Goal: Task Accomplishment & Management: Complete application form

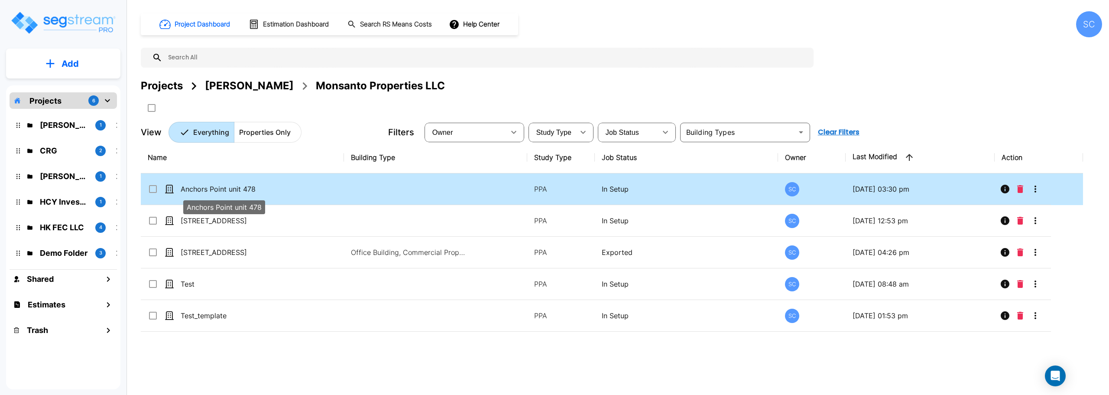
click at [223, 188] on p "Anchors Point unit 478" at bounding box center [224, 189] width 87 height 10
checkbox input "true"
click at [223, 188] on p "Anchors Point unit 478" at bounding box center [224, 189] width 87 height 10
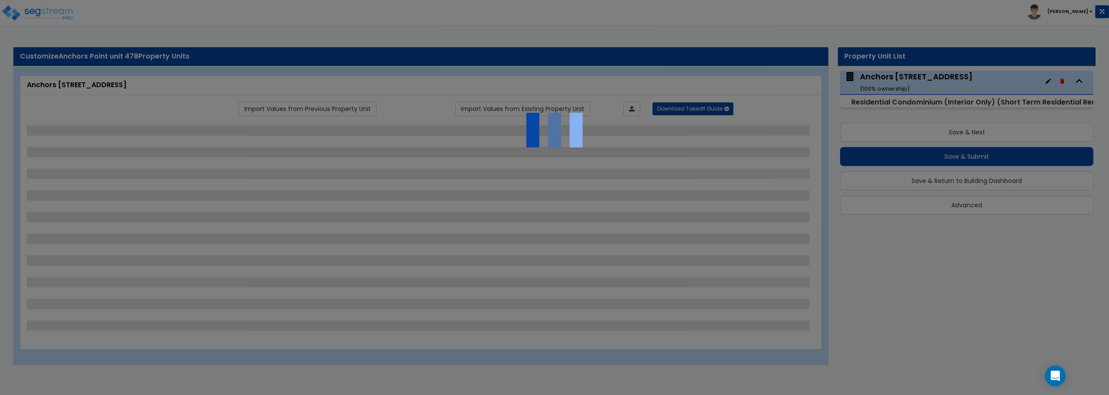
select select "1"
select select "7"
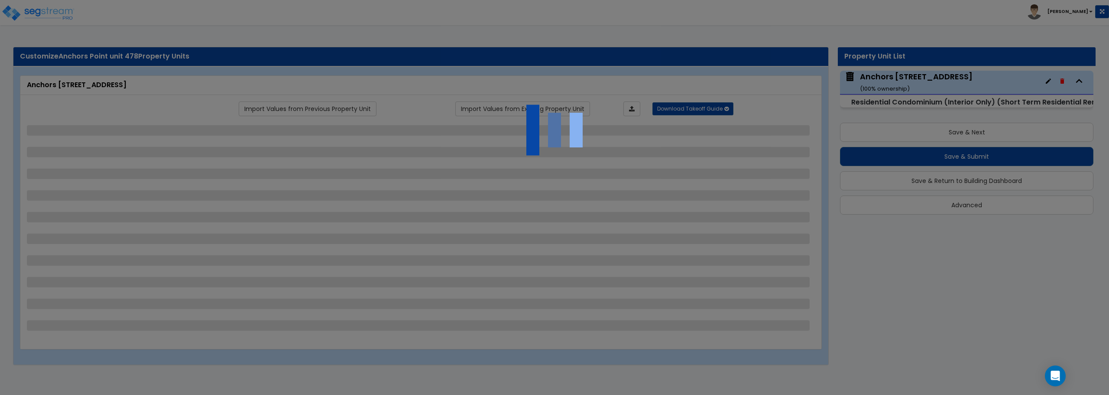
select select "7"
select select "1"
select select "3"
select select "4"
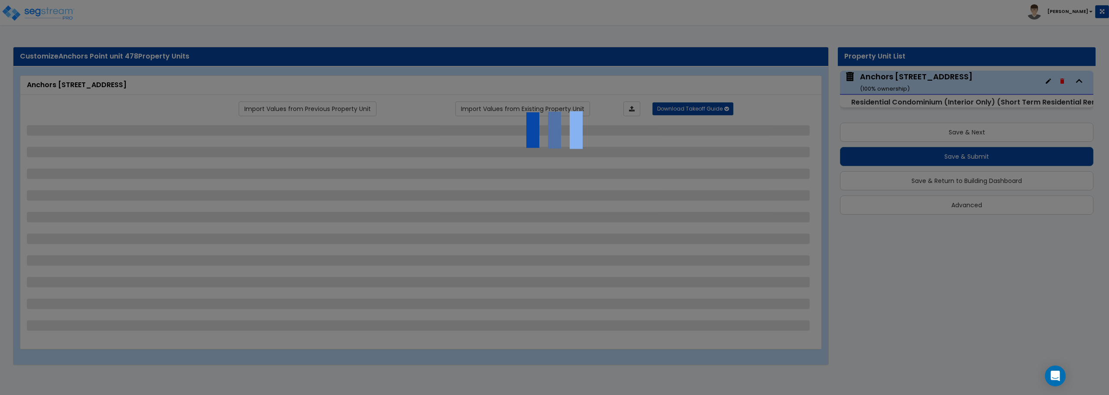
select select "1"
select select "2"
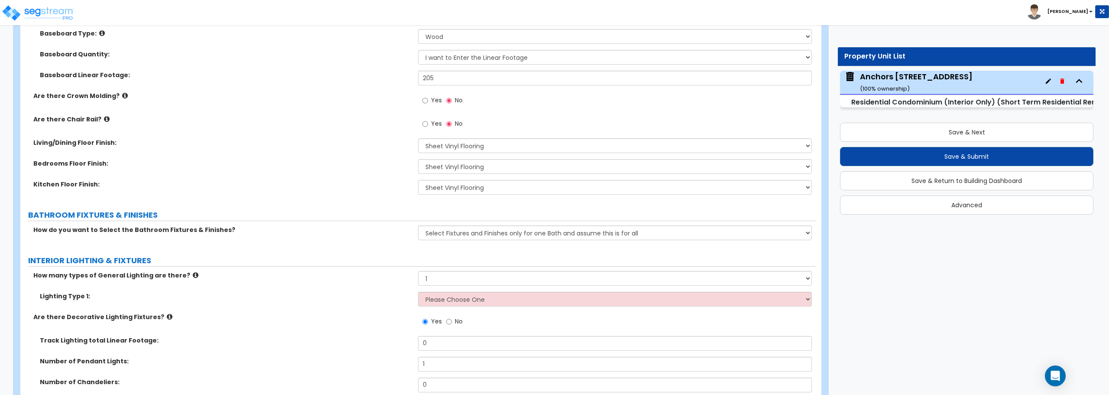
scroll to position [390, 0]
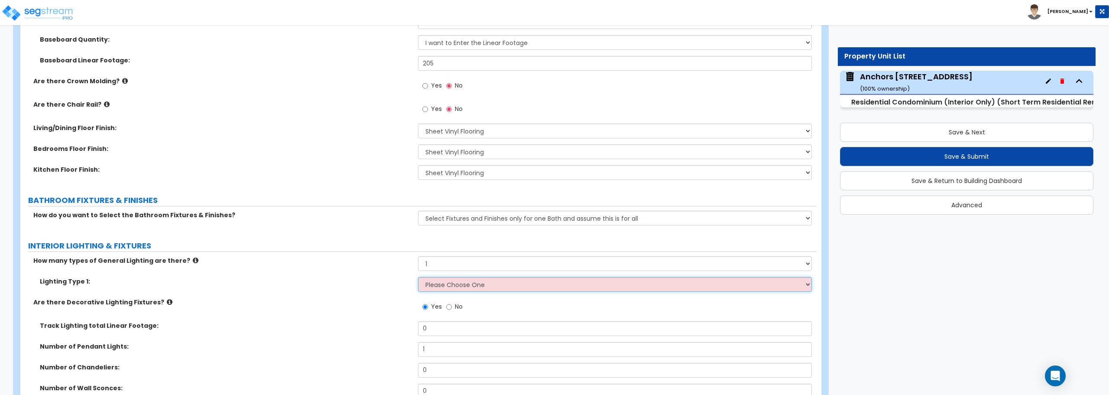
click at [472, 282] on select "Please Choose One LED Surface-Mounted LED Recessed Fluorescent Surface-Mounted …" at bounding box center [614, 284] width 393 height 15
click at [466, 267] on select "Please Choose One 1 2 3" at bounding box center [614, 263] width 393 height 15
select select "3"
click at [418, 256] on select "Please Choose One 1 2 3" at bounding box center [614, 263] width 393 height 15
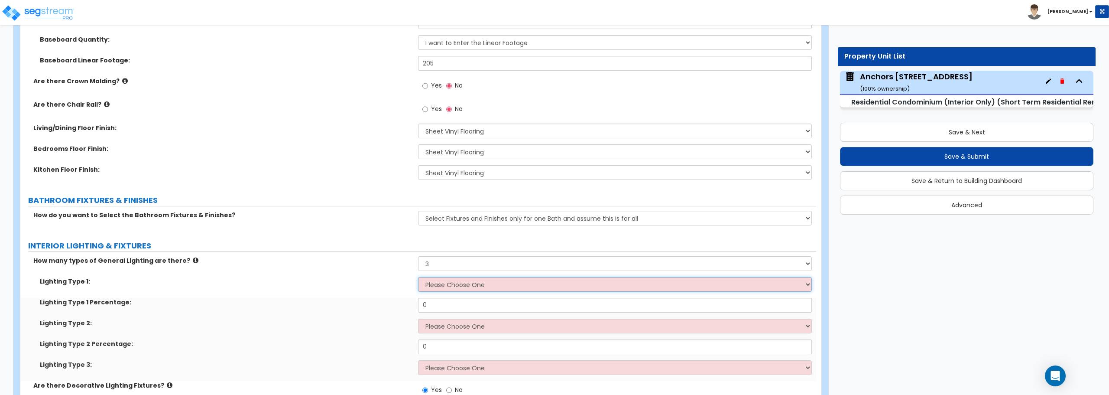
click at [455, 280] on select "Please Choose One LED Surface-Mounted LED Recessed Fluorescent Surface-Mounted …" at bounding box center [614, 284] width 393 height 15
click at [418, 277] on select "Please Choose One LED Surface-Mounted LED Recessed Fluorescent Surface-Mounted …" at bounding box center [614, 284] width 393 height 15
drag, startPoint x: 455, startPoint y: 309, endPoint x: 443, endPoint y: 309, distance: 11.7
click at [443, 309] on input "0" at bounding box center [614, 305] width 393 height 15
click at [439, 286] on select "Please Choose One LED Surface-Mounted LED Recessed Fluorescent Surface-Mounted …" at bounding box center [614, 284] width 393 height 15
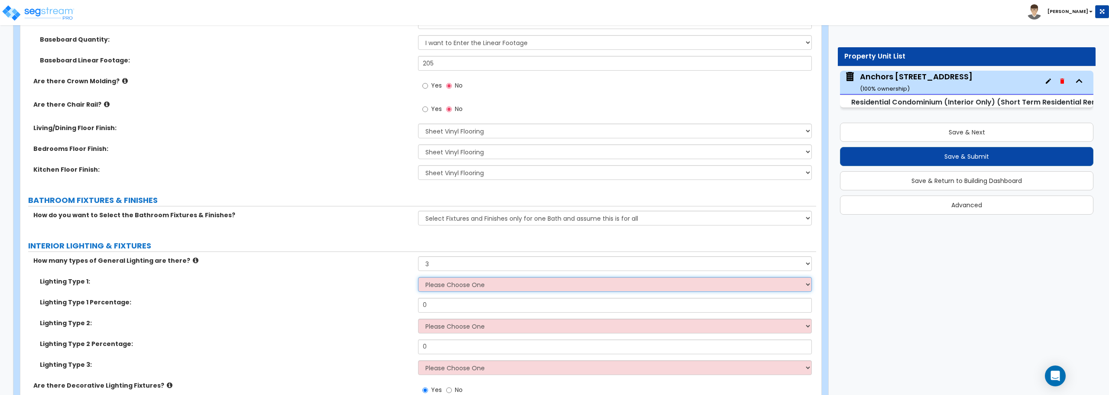
select select "1"
click at [418, 277] on select "Please Choose One LED Surface-Mounted LED Recessed Fluorescent Surface-Mounted …" at bounding box center [614, 284] width 393 height 15
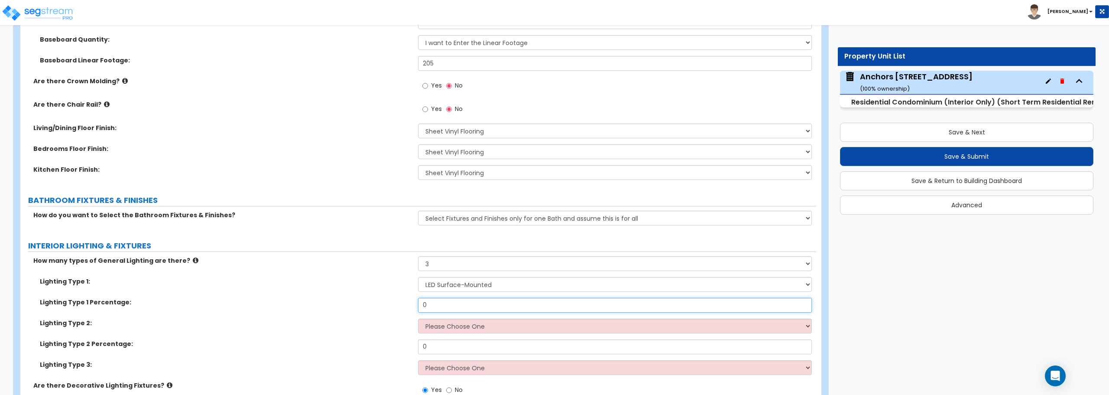
drag, startPoint x: 436, startPoint y: 302, endPoint x: 406, endPoint y: 303, distance: 30.8
click at [406, 303] on div "Lighting Type 1 Percentage: 0" at bounding box center [418, 308] width 796 height 21
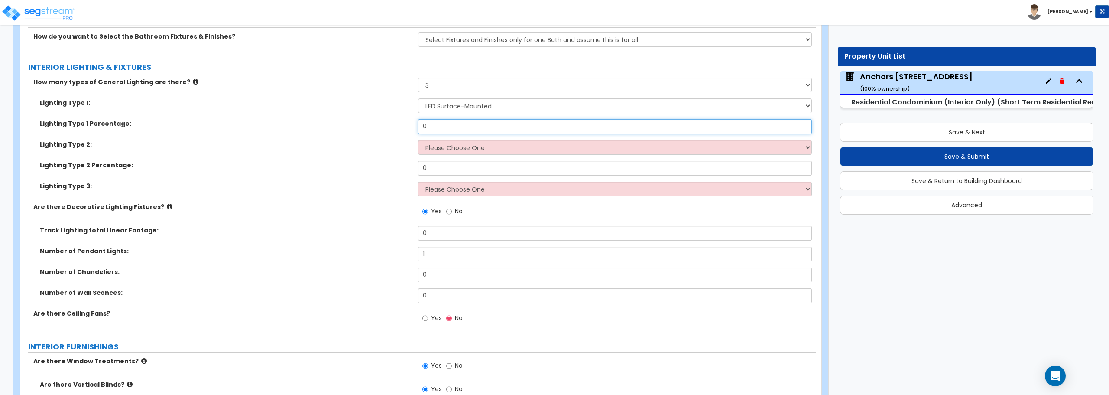
scroll to position [650, 0]
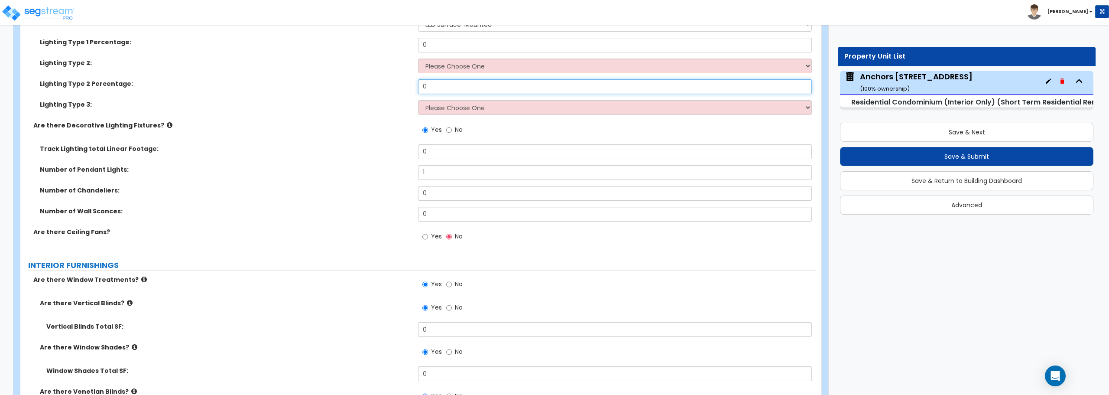
click at [446, 88] on input "0" at bounding box center [614, 86] width 393 height 15
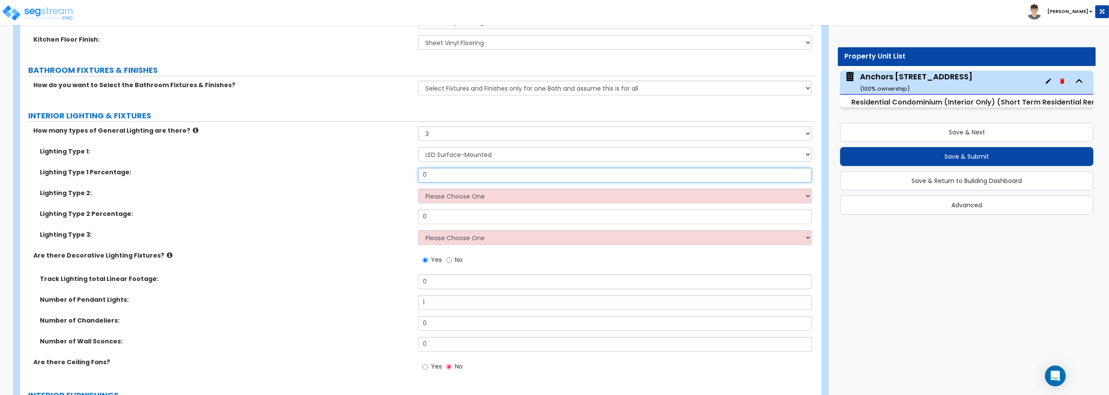
click at [449, 176] on input "0" at bounding box center [614, 175] width 393 height 15
click at [535, 193] on select "Please Choose One LED Surface-Mounted LED Recessed Fluorescent Surface-Mounted …" at bounding box center [614, 196] width 393 height 15
click at [364, 216] on label "Lighting Type 2 Percentage:" at bounding box center [226, 213] width 372 height 9
drag, startPoint x: 463, startPoint y: 177, endPoint x: 415, endPoint y: 184, distance: 48.6
click at [415, 184] on div "Lighting Type 1 Percentage: 0" at bounding box center [418, 178] width 796 height 21
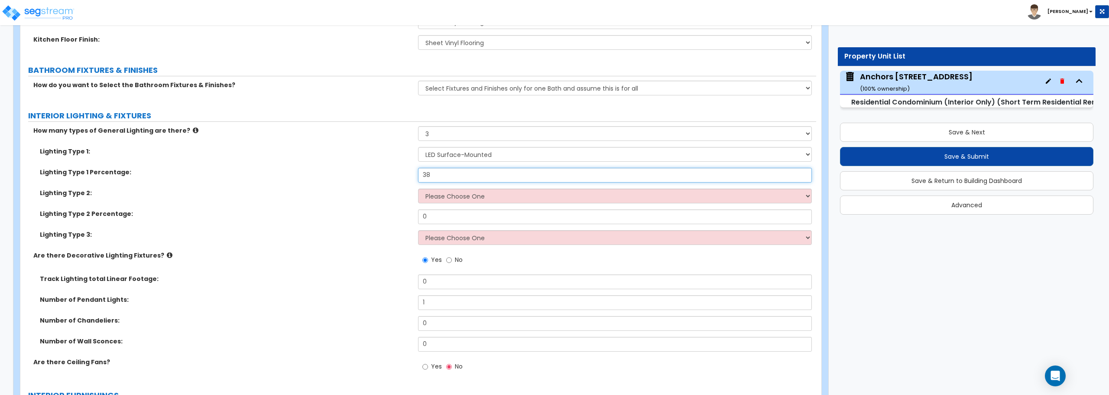
type input "38"
click at [457, 201] on select "Please Choose One LED Surface-Mounted LED Recessed Fluorescent Surface-Mounted …" at bounding box center [614, 196] width 393 height 15
click at [456, 127] on select "Please Choose One 1 2 3" at bounding box center [614, 133] width 393 height 15
select select "1"
click at [418, 126] on select "Please Choose One 1 2 3" at bounding box center [614, 133] width 393 height 15
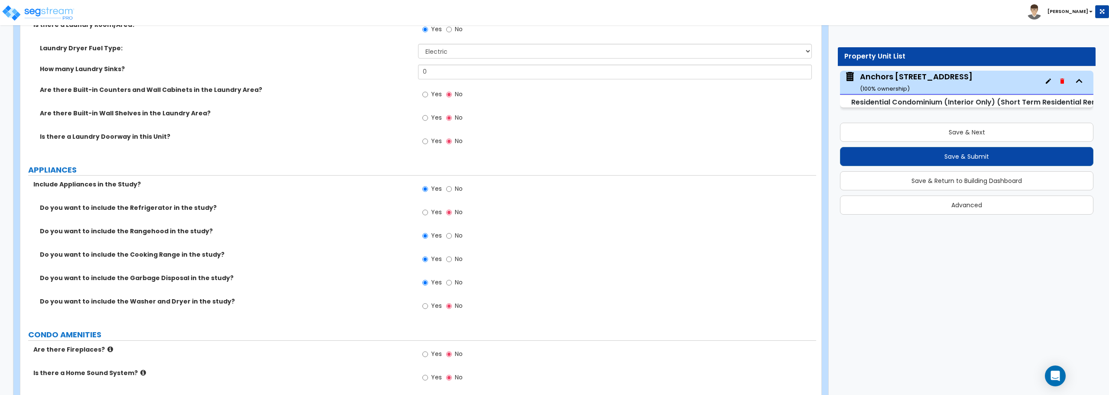
scroll to position [1650, 0]
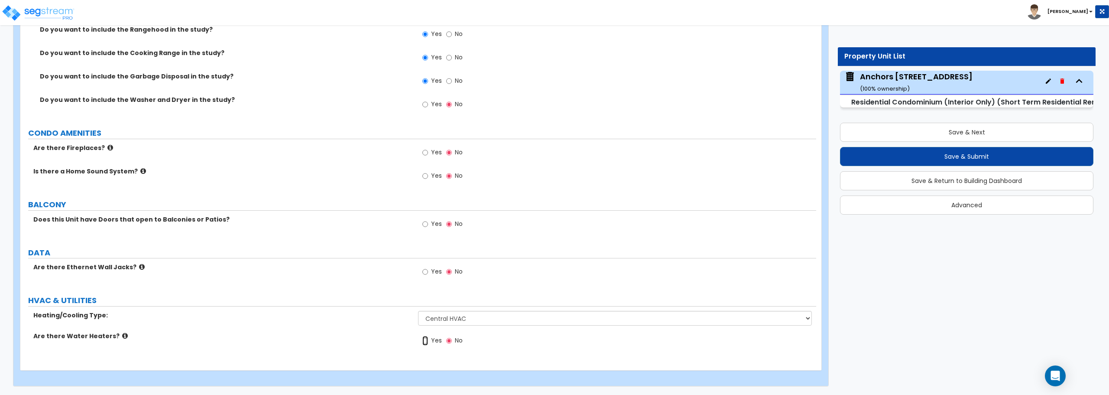
click at [428, 341] on input "Yes" at bounding box center [426, 341] width 6 height 10
radio input "true"
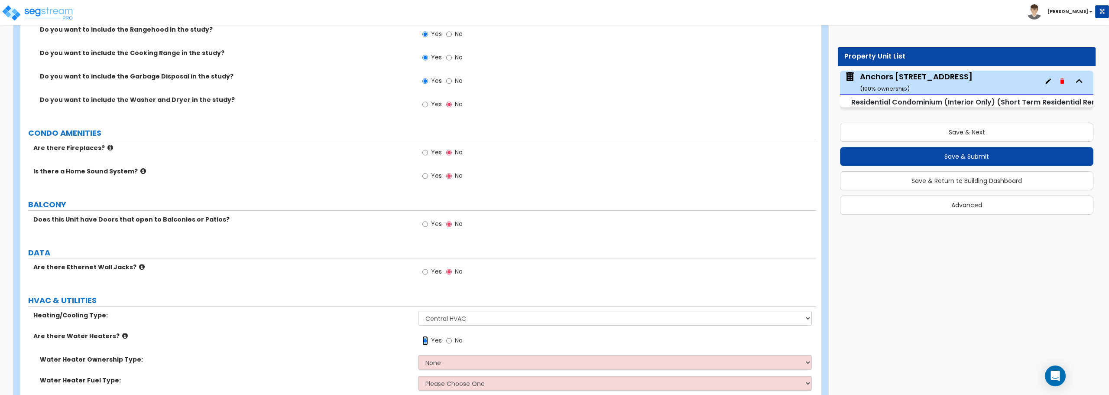
scroll to position [1691, 0]
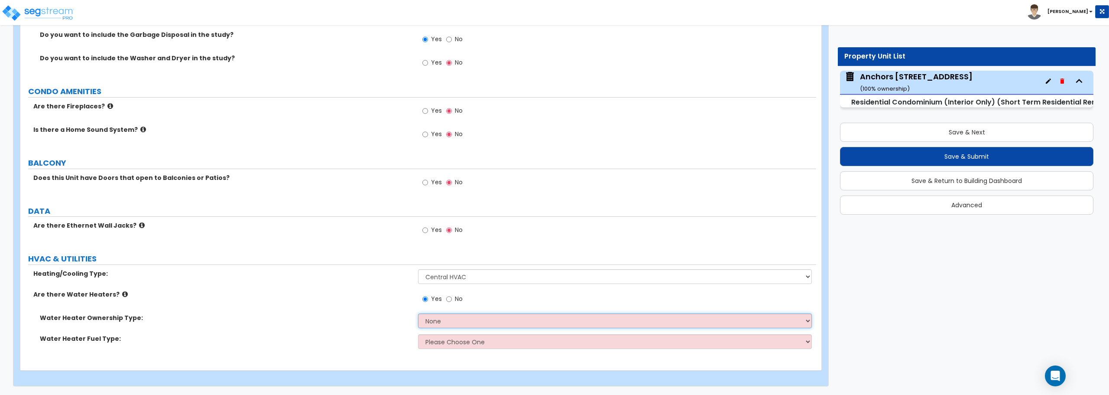
click at [453, 314] on select "None Water Heater for Multiple Units Water Heater for Individual Units" at bounding box center [614, 320] width 393 height 15
select select "2"
click at [418, 313] on select "None Water Heater for Multiple Units Water Heater for Individual Units" at bounding box center [614, 320] width 393 height 15
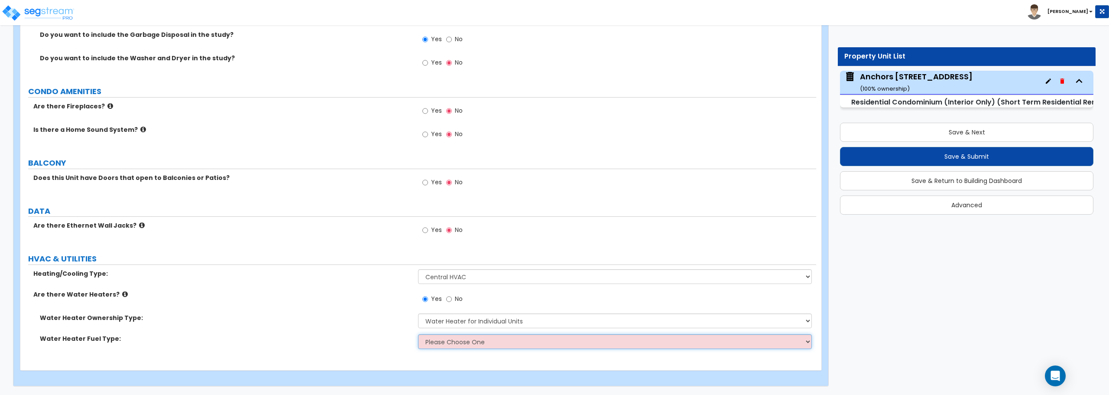
click at [452, 344] on select "Please Choose One Gas Electric" at bounding box center [614, 341] width 393 height 15
select select "2"
click at [418, 334] on select "Please Choose One Gas Electric" at bounding box center [614, 341] width 393 height 15
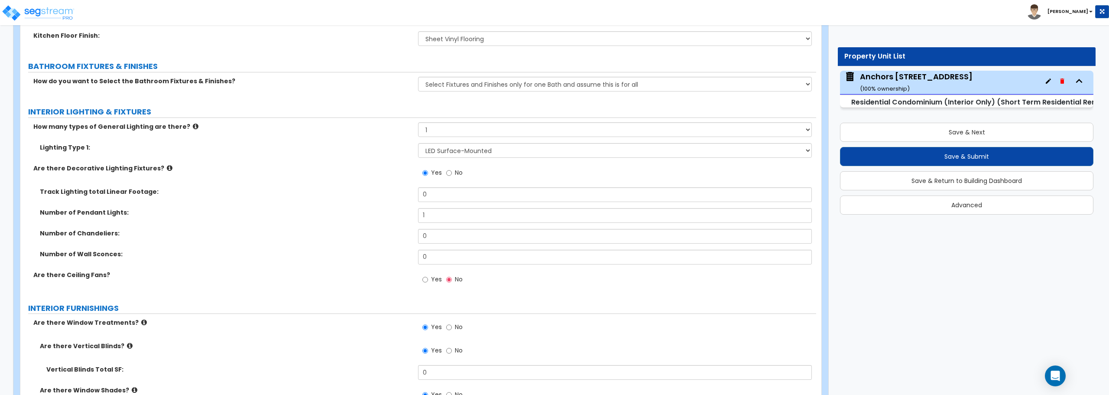
scroll to position [521, 0]
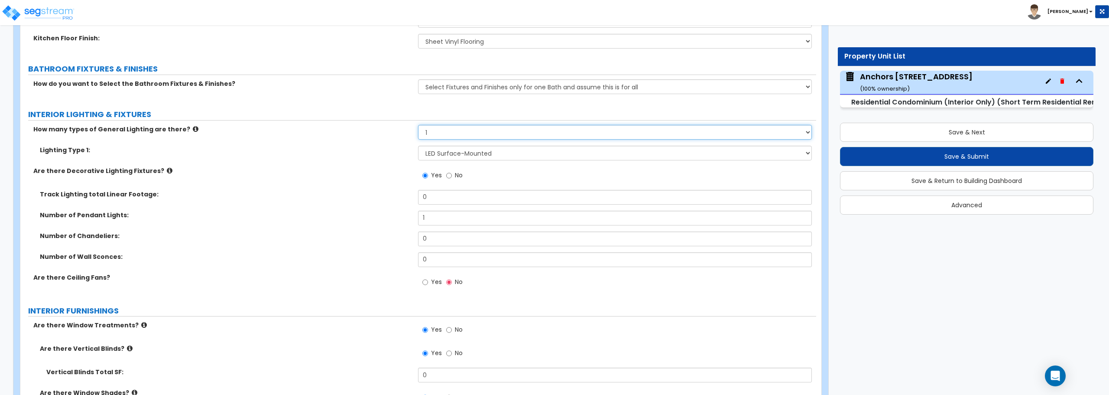
drag, startPoint x: 441, startPoint y: 130, endPoint x: 404, endPoint y: 135, distance: 37.1
click at [404, 135] on div "How many types of General Lighting are there? Please Choose One 1 2 3" at bounding box center [418, 135] width 796 height 21
select select "3"
click at [418, 125] on select "Please Choose One 1 2 3" at bounding box center [614, 132] width 393 height 15
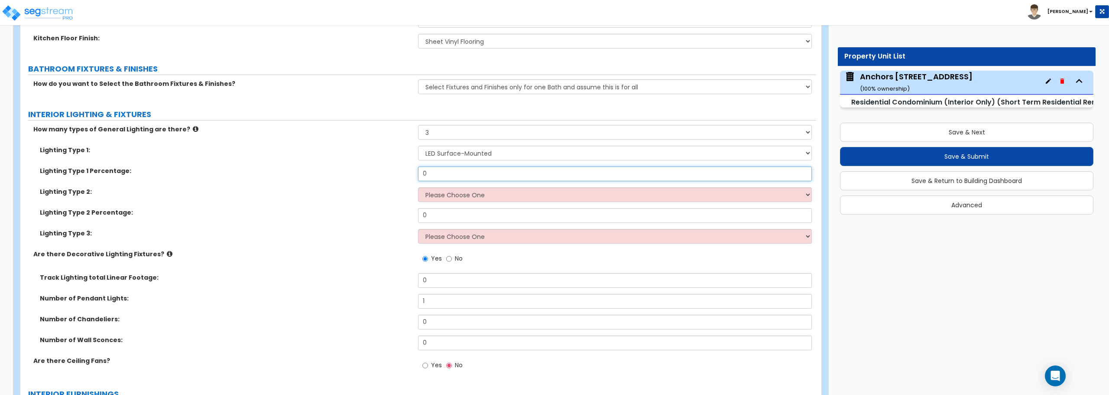
drag, startPoint x: 446, startPoint y: 175, endPoint x: 408, endPoint y: 176, distance: 37.7
click at [408, 176] on div "Lighting Type 1 Percentage: 0" at bounding box center [418, 176] width 796 height 21
type input "38"
click at [436, 192] on select "Please Choose One LED Surface-Mounted LED Recessed Fluorescent Surface-Mounted …" at bounding box center [614, 194] width 393 height 15
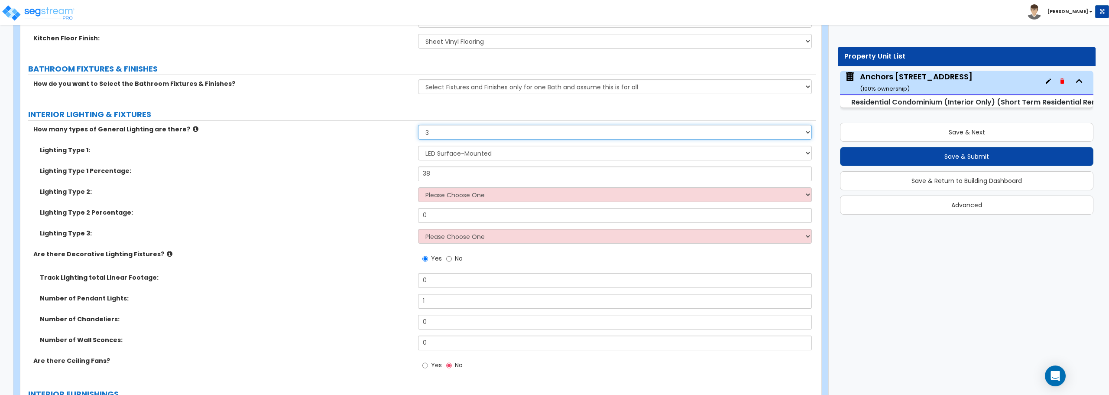
drag, startPoint x: 434, startPoint y: 131, endPoint x: 403, endPoint y: 134, distance: 31.4
click at [403, 134] on div "How many types of General Lighting are there? Please Choose One 1 2 3" at bounding box center [418, 135] width 796 height 21
select select "1"
click at [418, 125] on select "Please Choose One 1 2 3" at bounding box center [614, 132] width 393 height 15
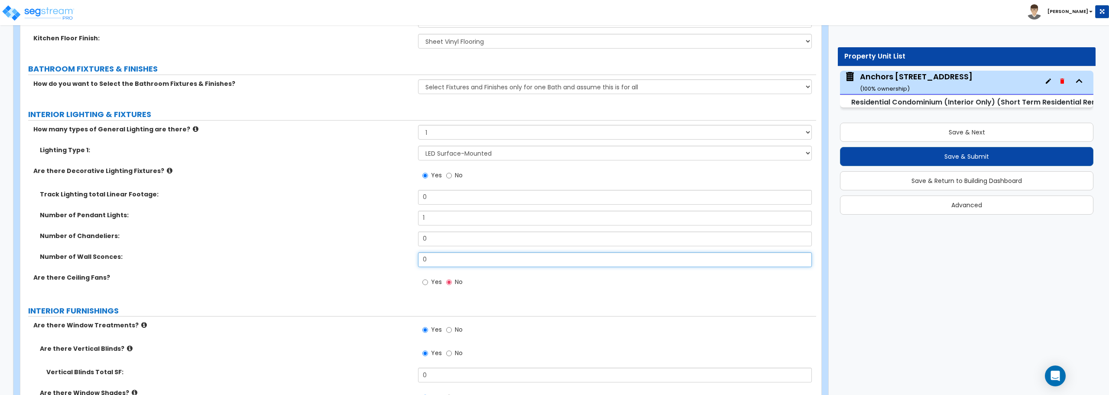
drag, startPoint x: 433, startPoint y: 259, endPoint x: 371, endPoint y: 259, distance: 62.4
click at [371, 259] on div "Number of Wall Sconces: 0" at bounding box center [418, 262] width 796 height 21
type input "1"
drag, startPoint x: 442, startPoint y: 221, endPoint x: 397, endPoint y: 224, distance: 45.1
click at [397, 224] on div "Number of Pendant Lights: 1" at bounding box center [418, 221] width 796 height 21
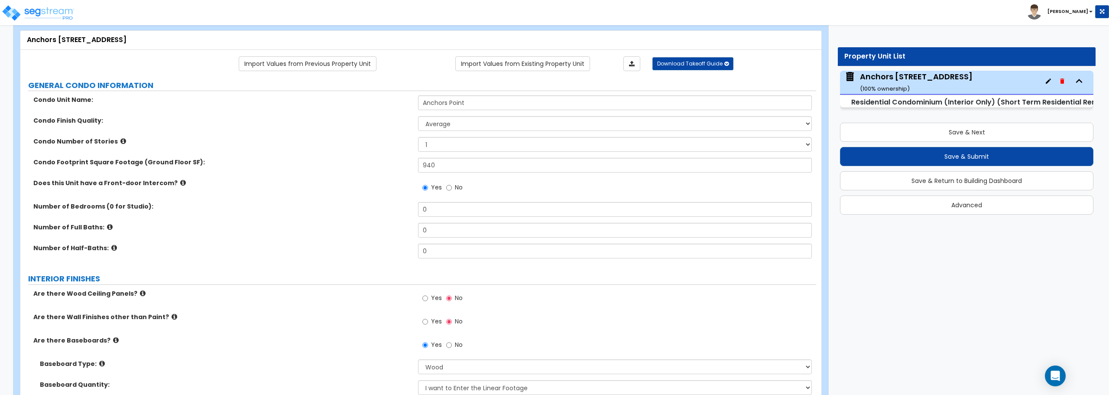
scroll to position [0, 0]
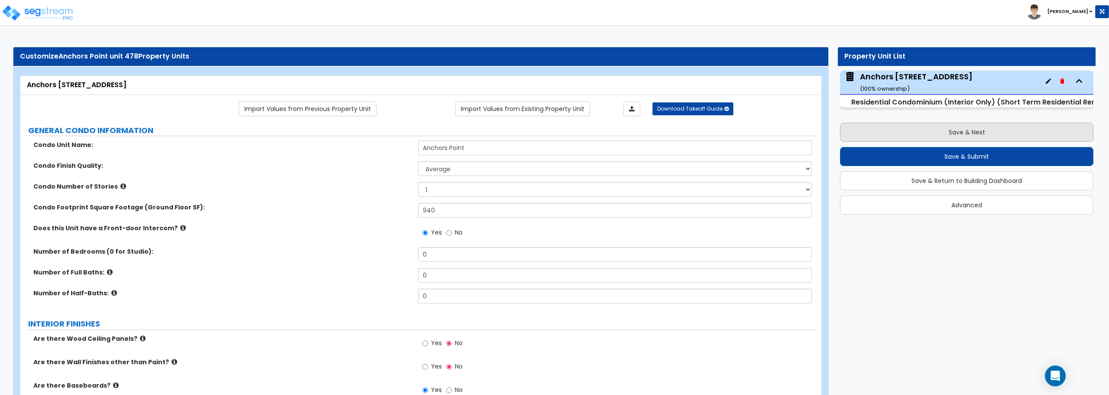
type input "2"
click at [949, 137] on button "Save & Next" at bounding box center [967, 132] width 254 height 19
click at [946, 132] on button "Save & Next" at bounding box center [967, 132] width 254 height 19
click at [969, 129] on button "Save & Next" at bounding box center [967, 132] width 254 height 19
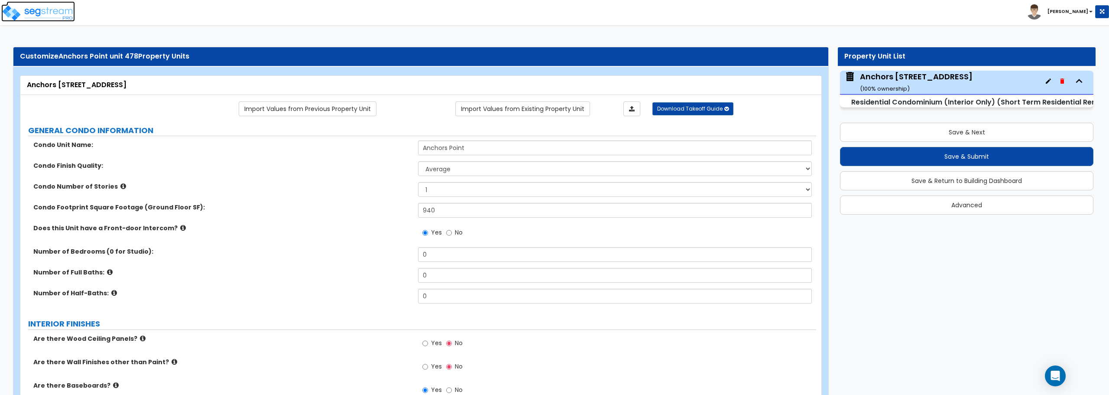
click at [35, 13] on img at bounding box center [38, 12] width 74 height 17
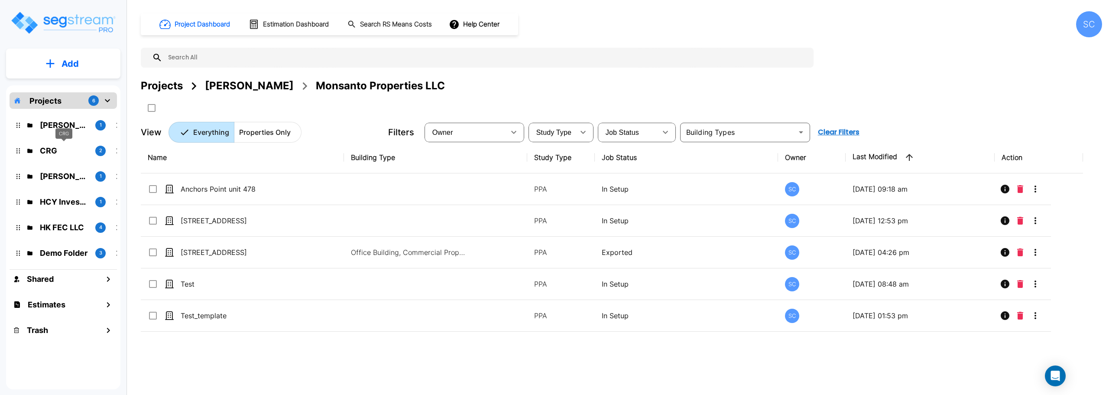
click at [49, 150] on p "CRG" at bounding box center [64, 151] width 49 height 12
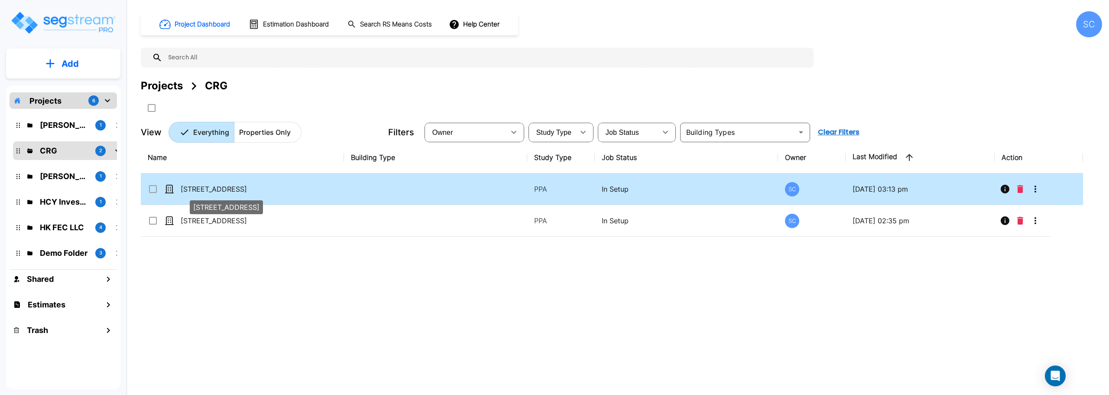
click at [217, 194] on p "5284 S 118th Road" at bounding box center [224, 189] width 87 height 10
click at [217, 193] on p "5284 S 118th Road" at bounding box center [224, 189] width 87 height 10
checkbox input "false"
click at [217, 193] on p "[STREET_ADDRESS]" at bounding box center [224, 189] width 87 height 10
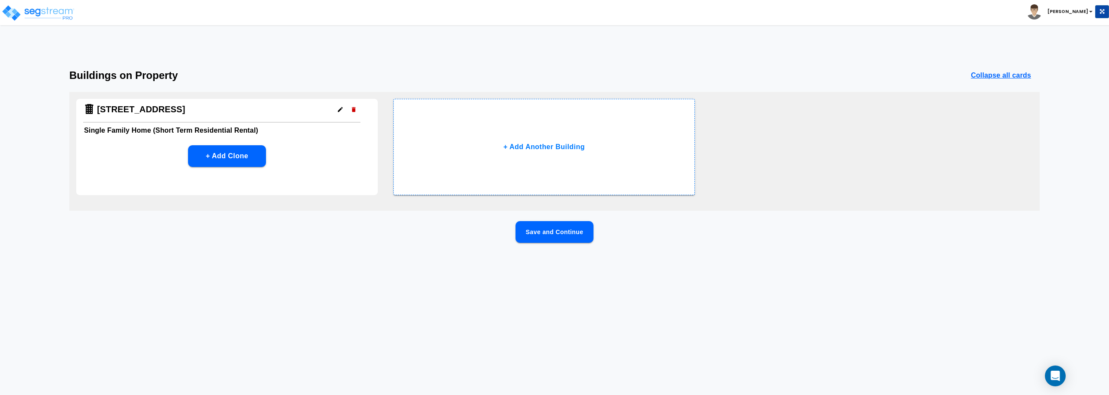
click at [207, 137] on div "5284 S 118th Rd Single Family Home (Short Term Residential Rental) + Add Clone" at bounding box center [227, 147] width 302 height 96
click at [556, 234] on button "Save and Continue" at bounding box center [555, 232] width 78 height 22
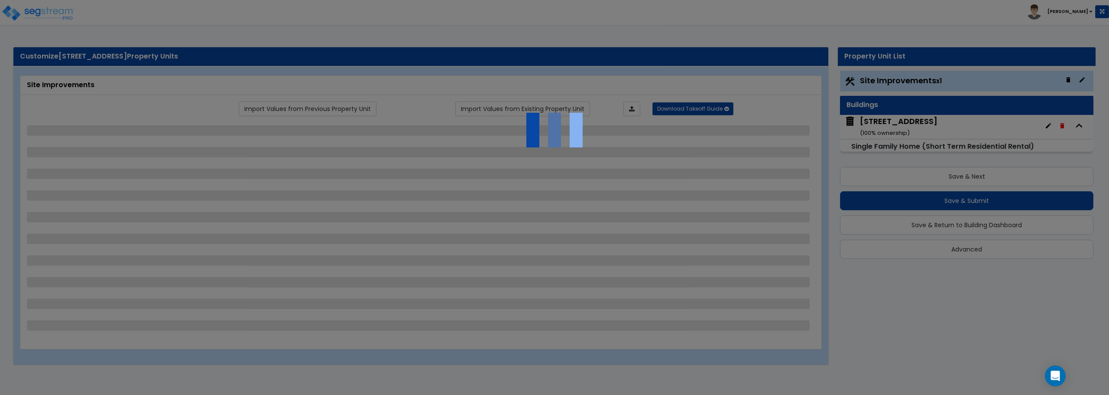
select select "2"
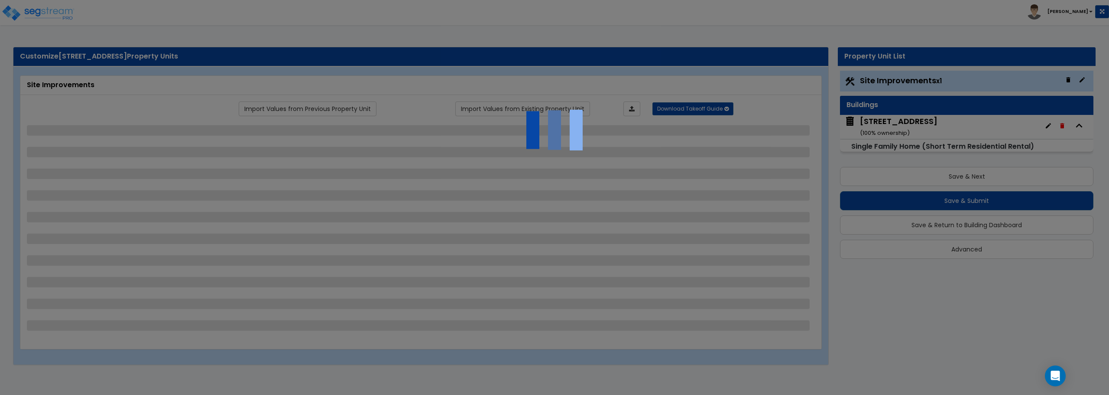
select select "1"
select select "2"
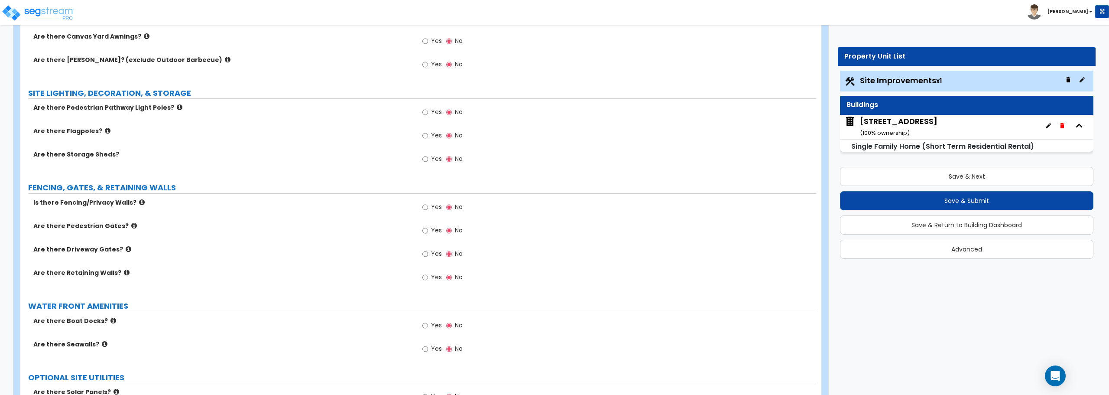
scroll to position [943, 0]
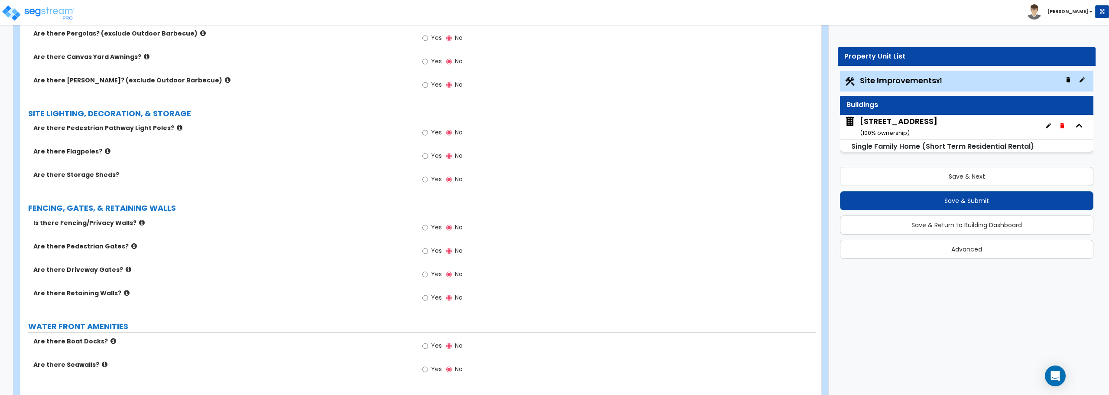
click at [901, 124] on div "5284 S 118th Rd ( 100 % ownership)" at bounding box center [899, 127] width 78 height 22
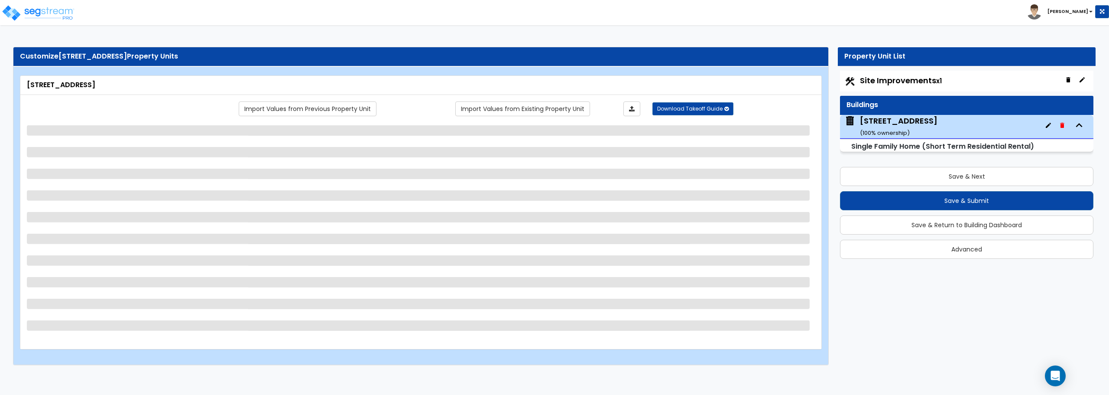
scroll to position [0, 0]
select select "1"
select select "7"
select select "3"
select select "2"
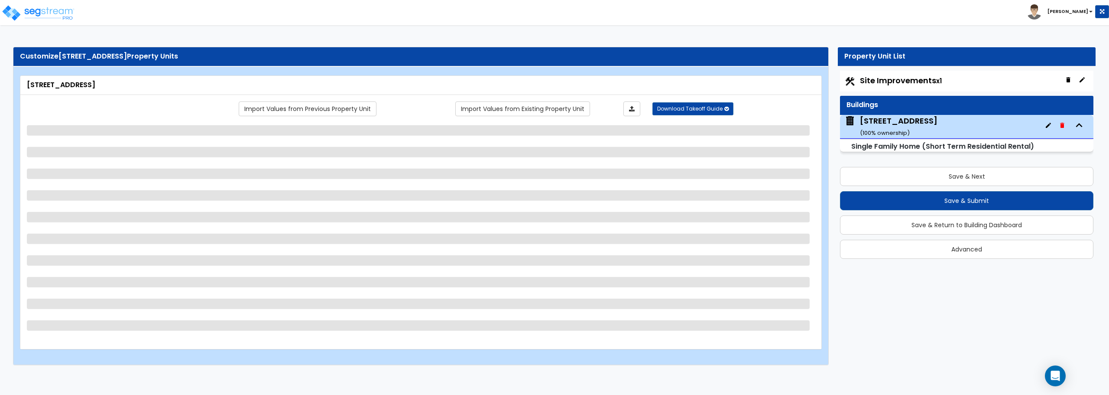
select select "1"
select select "2"
select select "11"
select select "3"
select select "1"
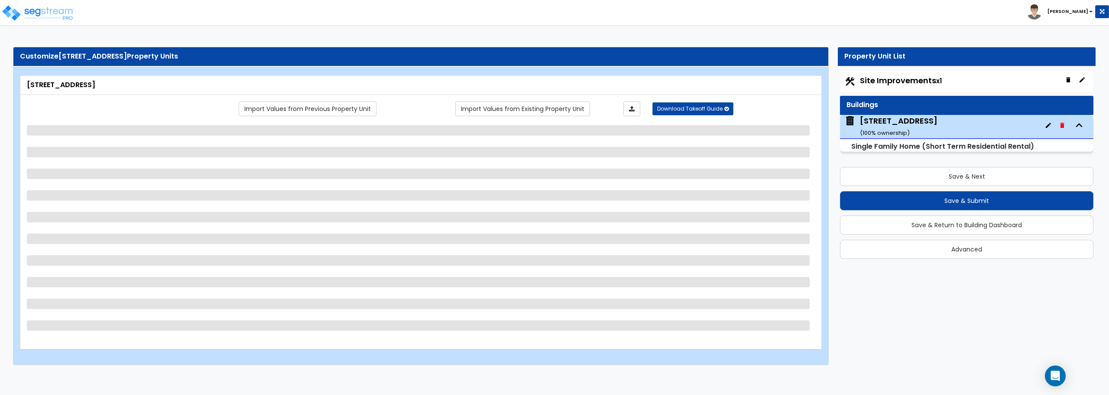
select select "1"
select select "4"
select select "1"
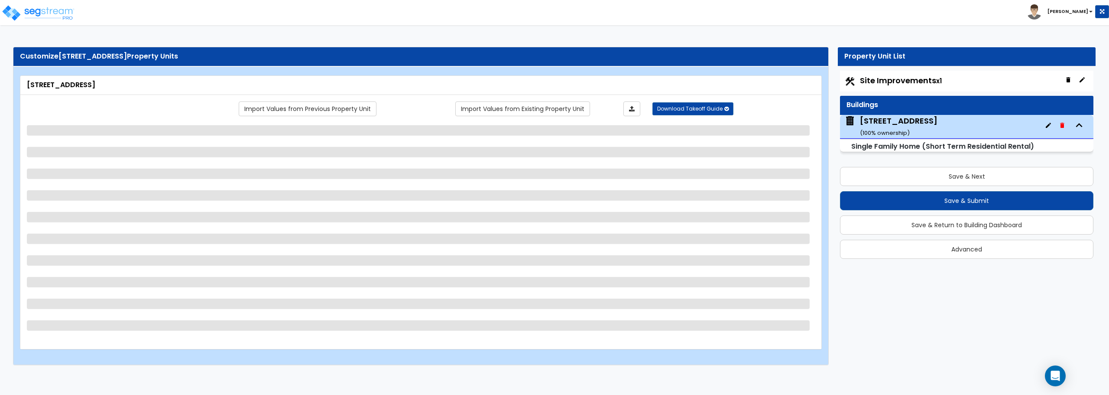
select select "1"
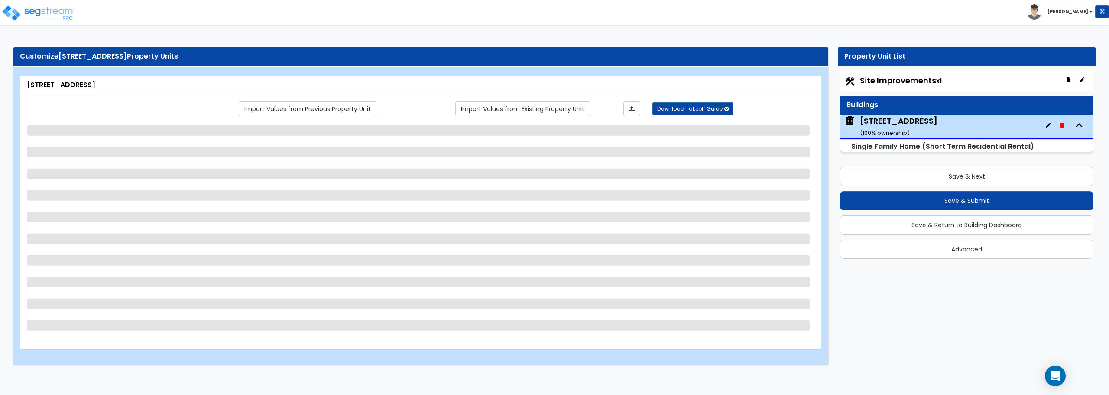
select select "1"
select select "7"
select select "1"
select select "3"
select select "2"
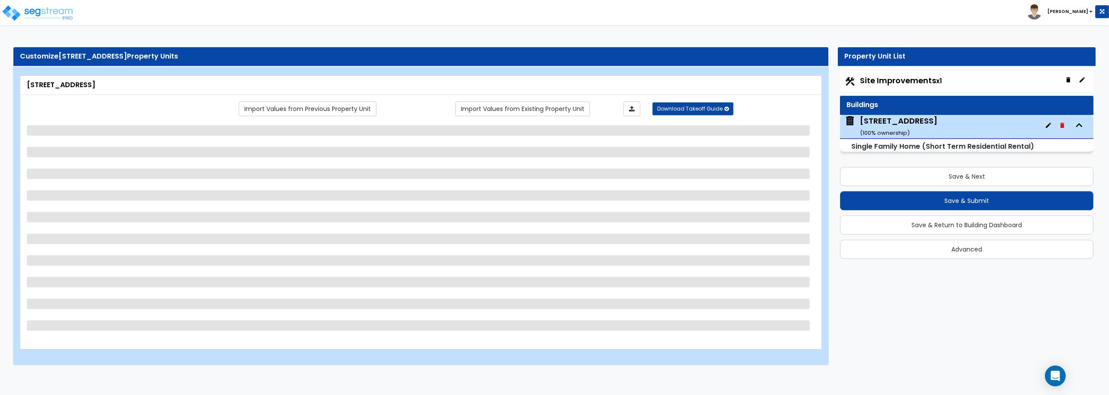
select select "3"
select select "5"
select select "1"
select select "2"
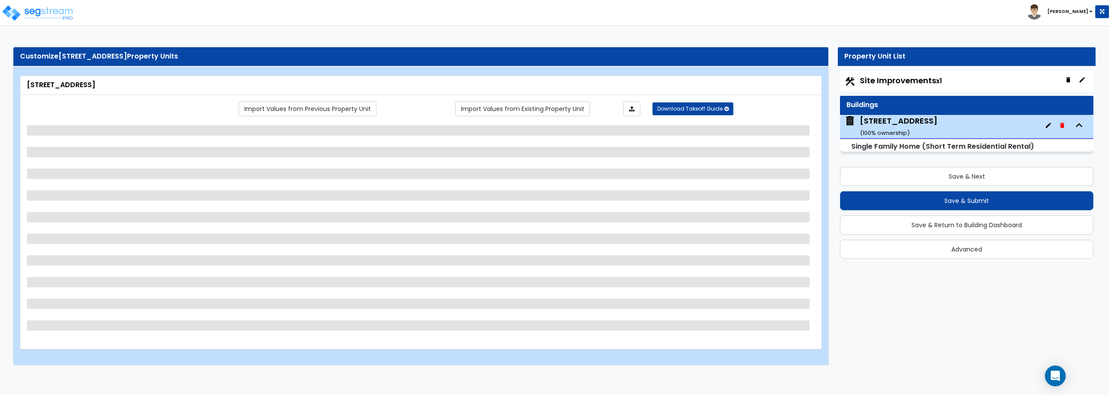
select select "2"
select select "1"
select select "2"
select select "1"
select select "3"
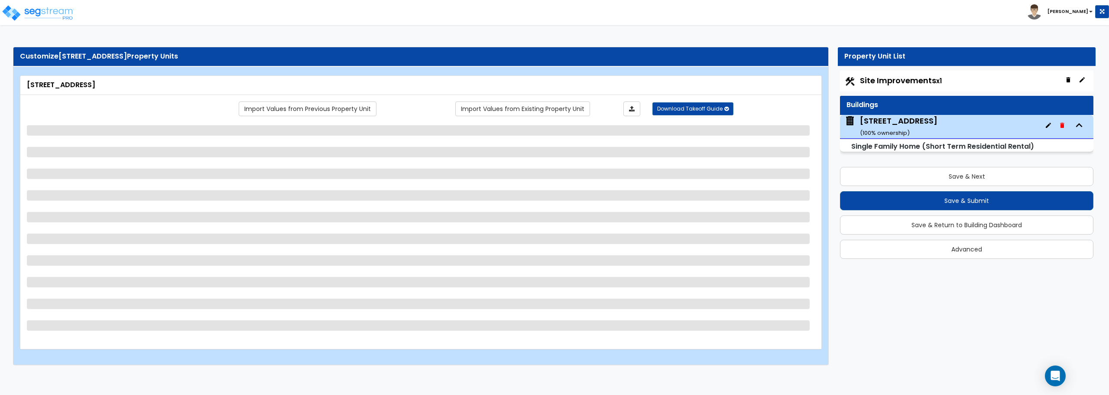
select select "5"
select select "1"
select select "5"
select select "1"
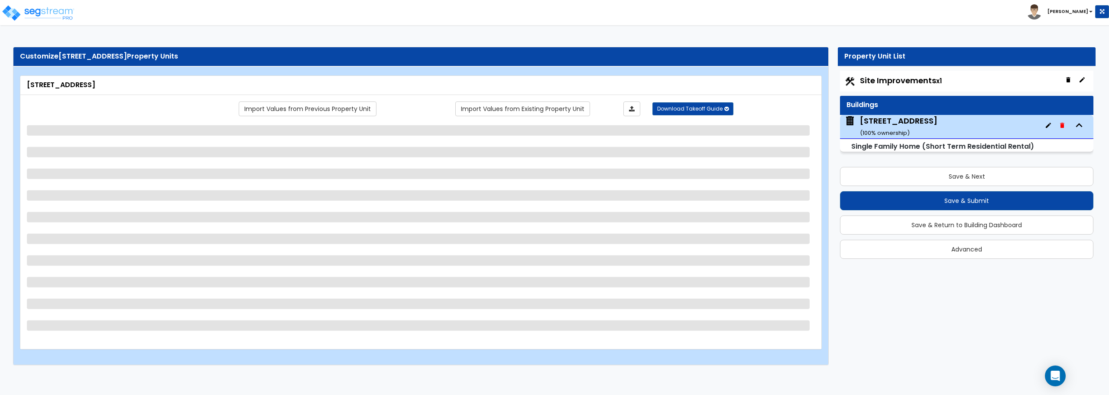
select select "2"
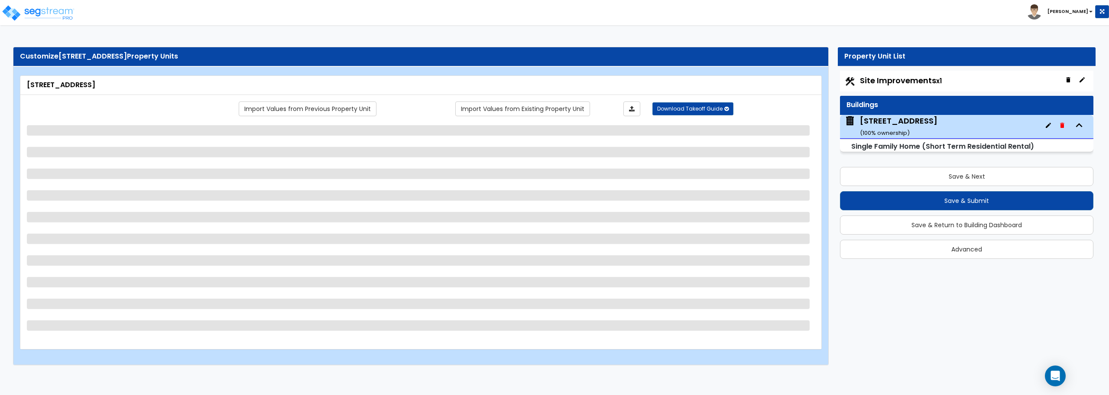
select select "2"
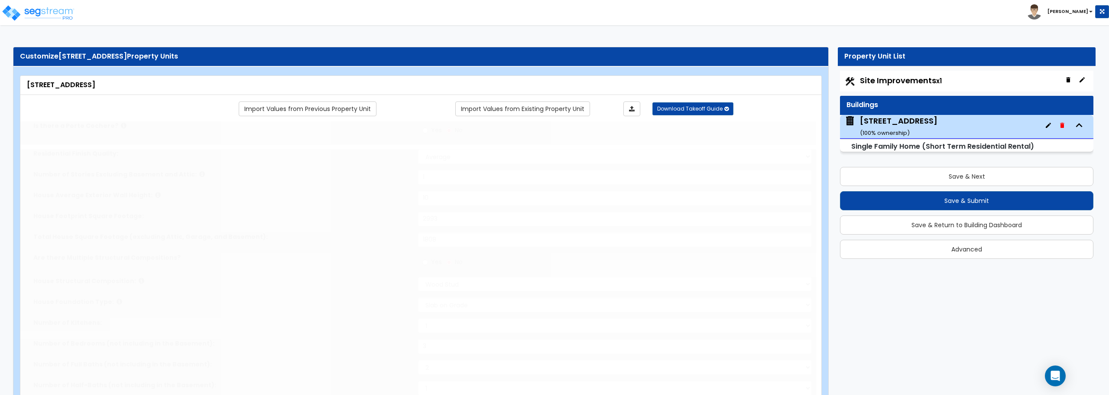
type input "2"
select select "1"
select select "2"
type input "2"
select select "2"
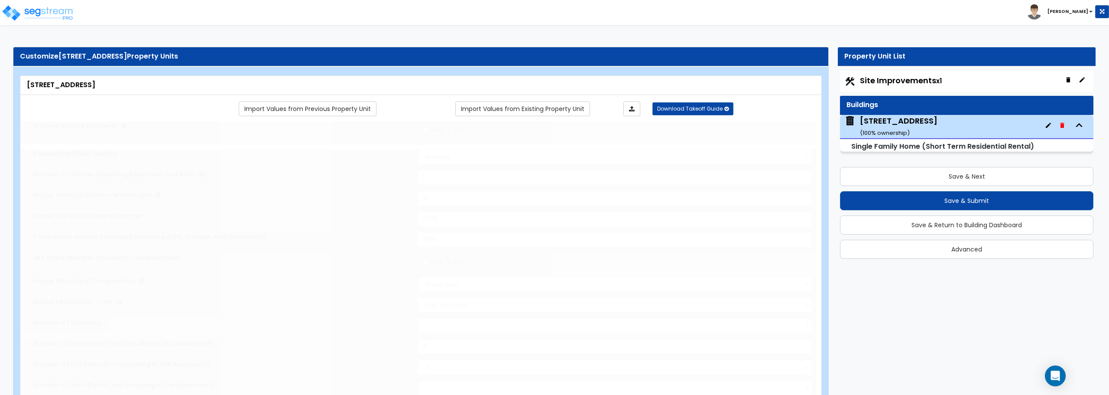
type input "4"
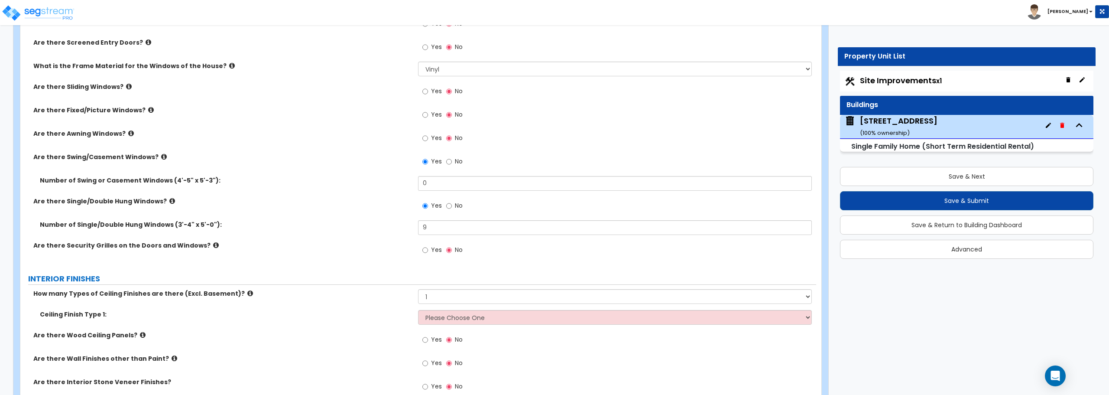
scroll to position [1560, 0]
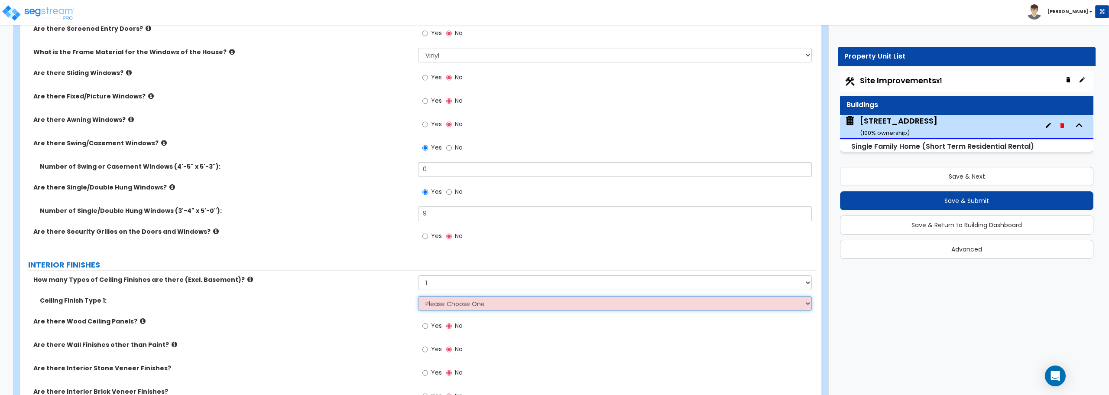
click at [570, 300] on select "Please Choose One Drop Ceiling Drywall Ceiling Open Ceiling" at bounding box center [614, 303] width 393 height 15
select select "2"
click at [418, 296] on select "Please Choose One Drop Ceiling Drywall Ceiling Open Ceiling" at bounding box center [614, 303] width 393 height 15
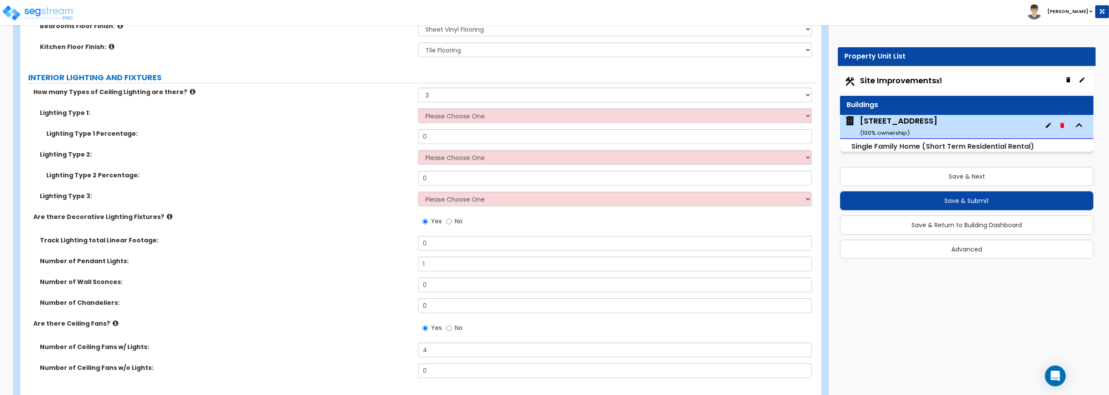
scroll to position [2123, 0]
drag, startPoint x: 429, startPoint y: 283, endPoint x: 412, endPoint y: 282, distance: 17.3
click at [412, 282] on div "Number of Wall Sconces: 0" at bounding box center [418, 287] width 796 height 21
type input "2"
click at [462, 117] on select "Please Choose One LED Surface-Mounted LED Recessed Fluorescent Surface-Mounted …" at bounding box center [614, 115] width 393 height 15
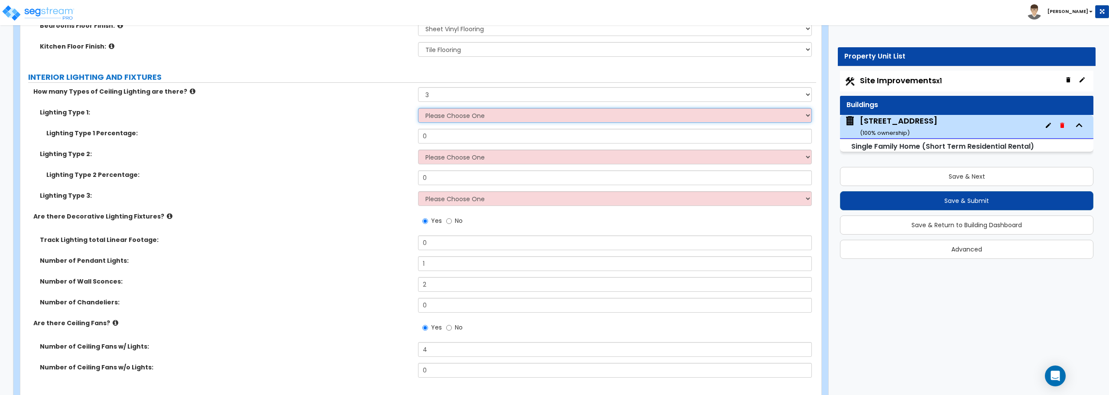
select select "1"
click at [418, 108] on select "Please Choose One LED Surface-Mounted LED Recessed Fluorescent Surface-Mounted …" at bounding box center [614, 115] width 393 height 15
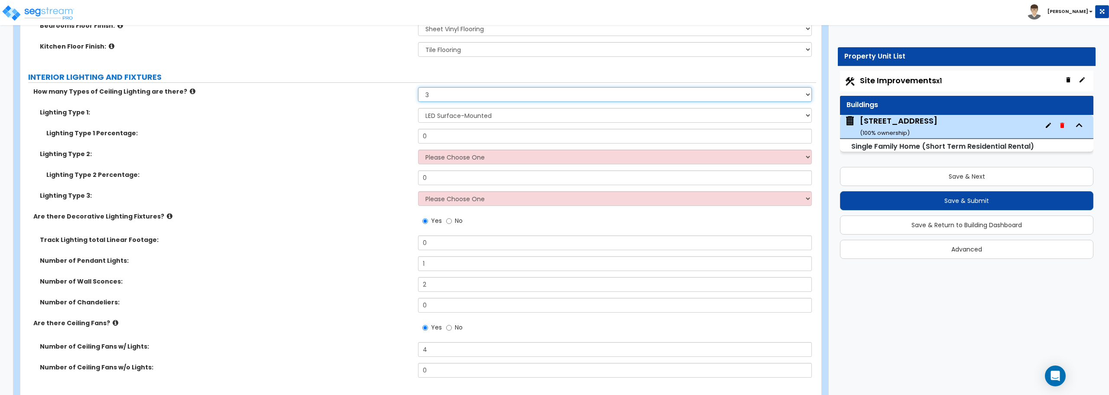
drag, startPoint x: 445, startPoint y: 94, endPoint x: 411, endPoint y: 94, distance: 33.8
click at [411, 94] on div "How many Types of Ceiling Lighting are there? Please Choose One 1 2 3" at bounding box center [418, 97] width 796 height 21
select select "1"
click at [418, 87] on select "Please Choose One 1 2 3" at bounding box center [614, 94] width 393 height 15
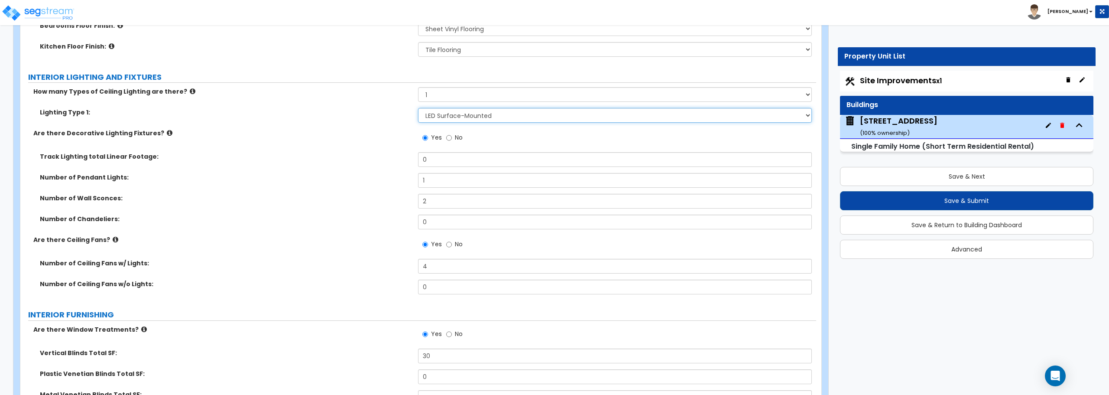
click at [457, 115] on select "Please Choose One LED Surface-Mounted LED Recessed Fluorescent Surface-Mounted …" at bounding box center [614, 115] width 393 height 15
select select "5"
click at [418, 108] on select "Please Choose One LED Surface-Mounted LED Recessed Fluorescent Surface-Mounted …" at bounding box center [614, 115] width 393 height 15
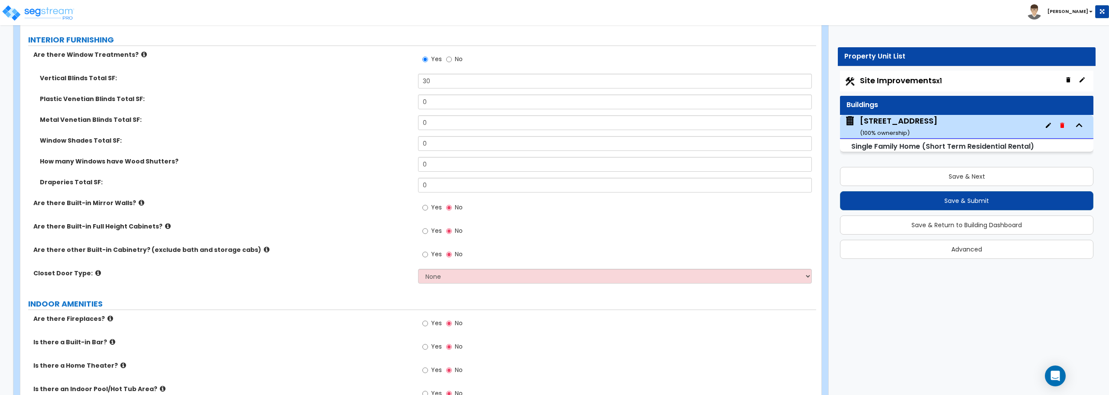
scroll to position [2383, 0]
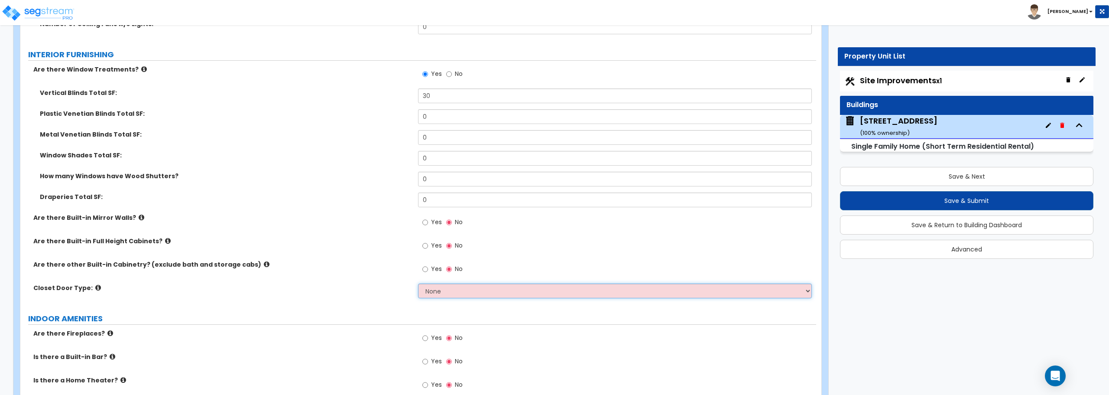
click at [528, 286] on select "None Bi-fold Louvered Doors Bi-fold Panel Doors Sliding Doors Hinged Wood Door" at bounding box center [614, 290] width 393 height 15
select select "3"
click at [418, 283] on select "None Bi-fold Louvered Doors Bi-fold Panel Doors Sliding Doors Hinged Wood Door" at bounding box center [614, 290] width 393 height 15
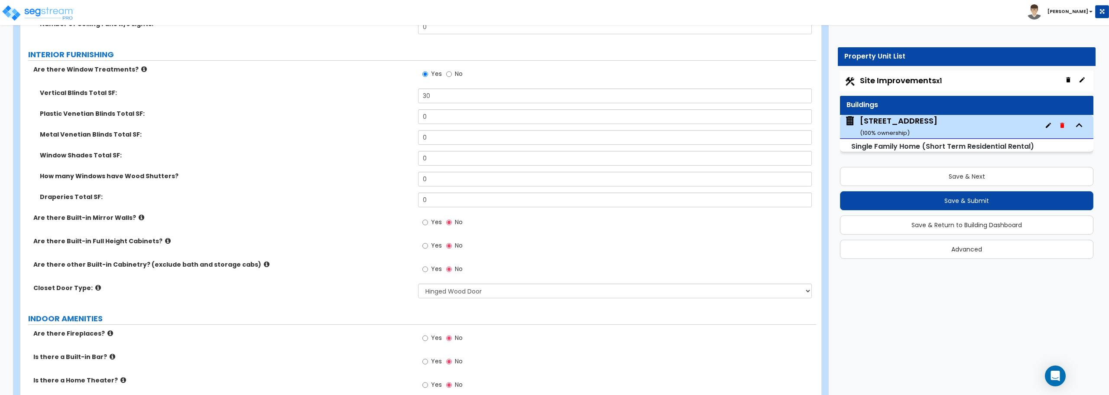
click at [95, 286] on icon at bounding box center [98, 287] width 6 height 7
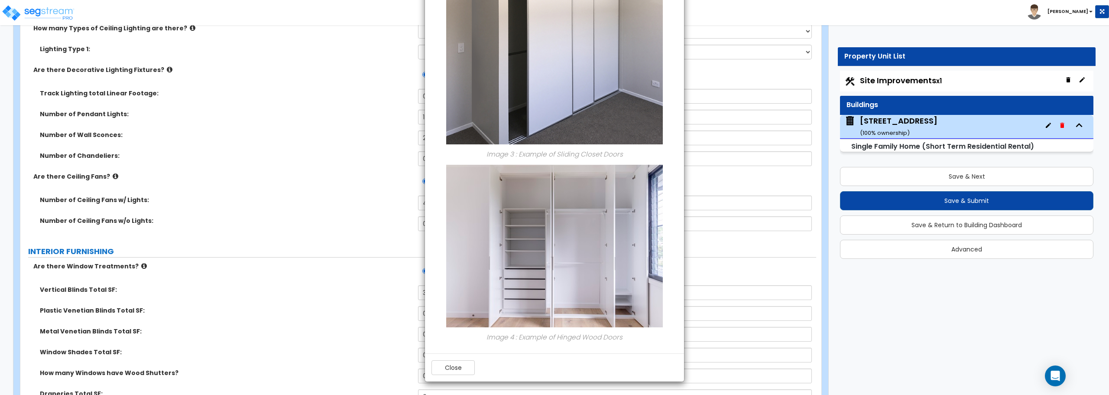
scroll to position [2123, 0]
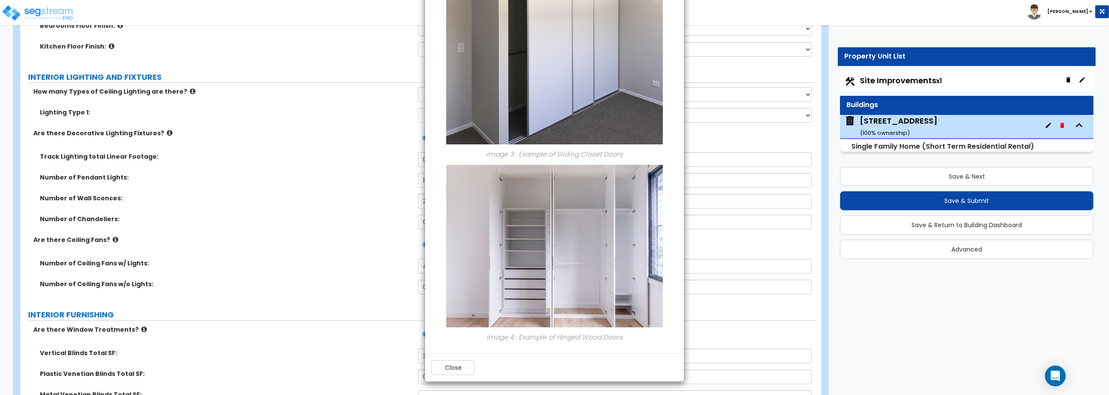
click at [844, 6] on div "× Information of Closet Door Type: Image 1 : Example of Louvered Bi-fold Closet…" at bounding box center [554, 197] width 1109 height 395
click at [459, 359] on div "Close" at bounding box center [554, 367] width 259 height 28
click at [451, 368] on button "Close" at bounding box center [453, 367] width 43 height 15
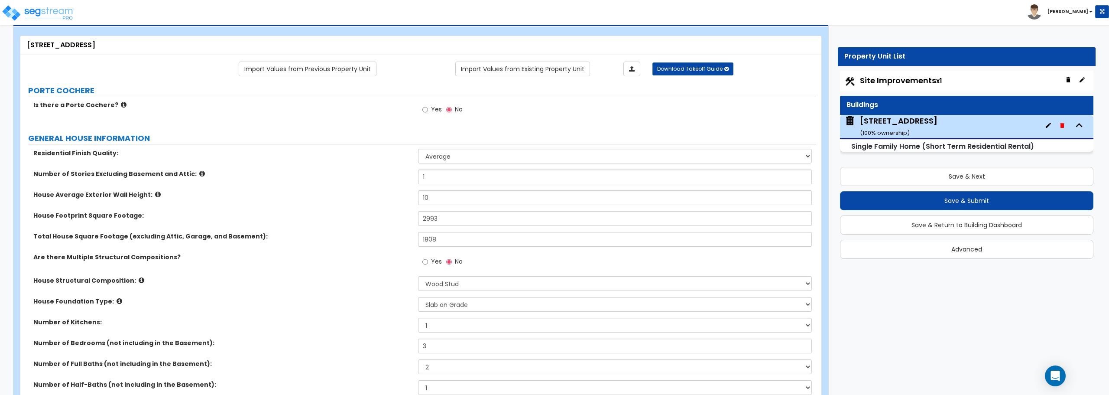
scroll to position [0, 0]
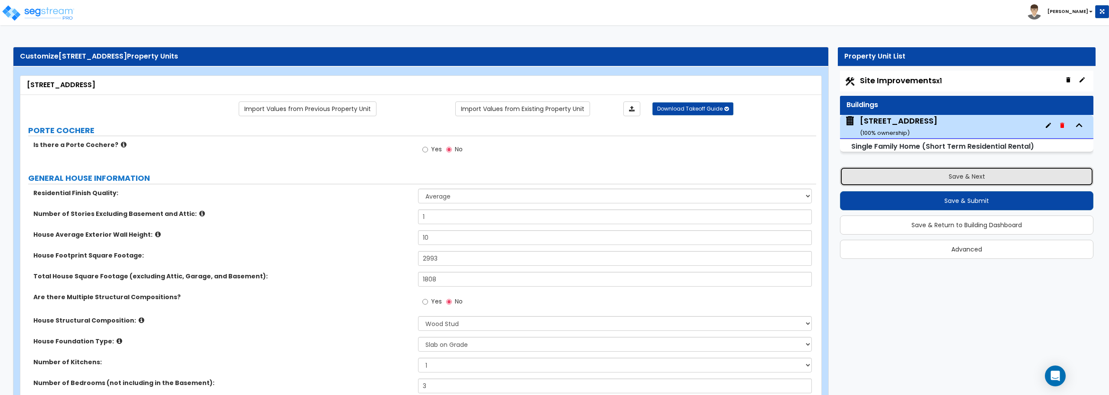
click at [928, 178] on button "Save & Next" at bounding box center [967, 176] width 254 height 19
select select "2"
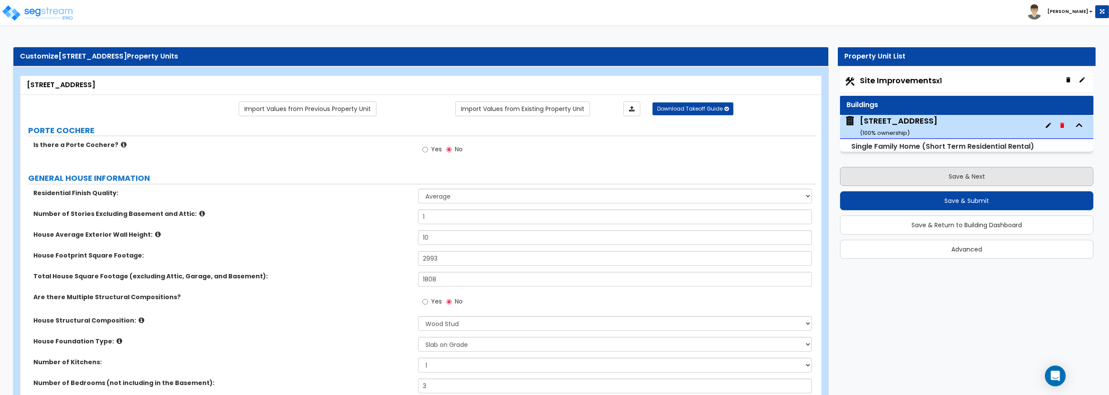
select select "2"
select select "1"
select select "2"
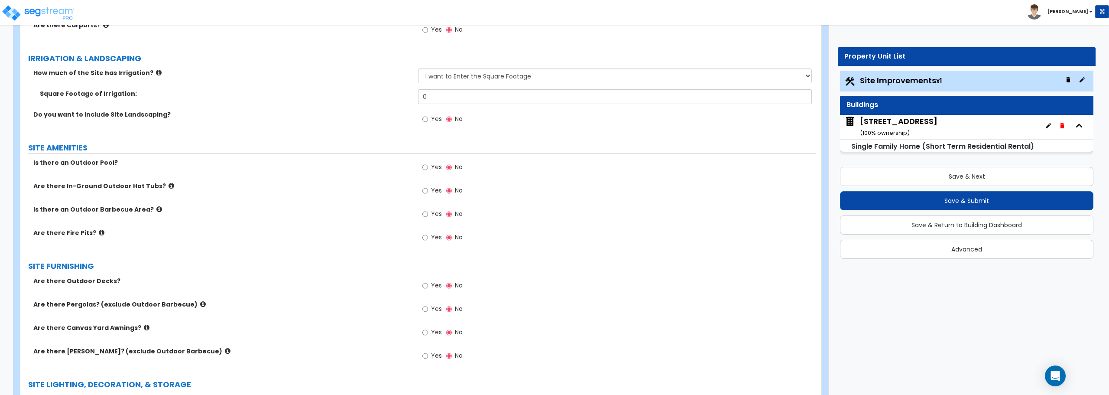
scroll to position [867, 0]
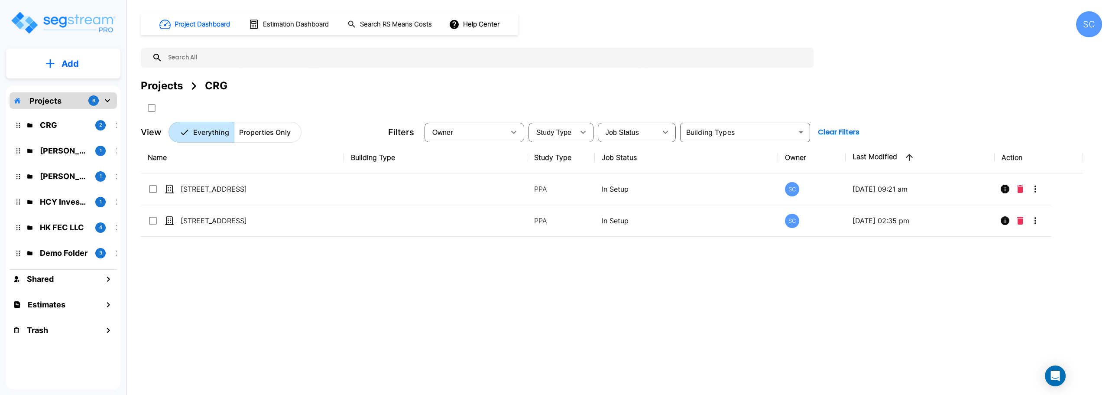
click at [65, 176] on p "Mike Powell" at bounding box center [64, 176] width 49 height 12
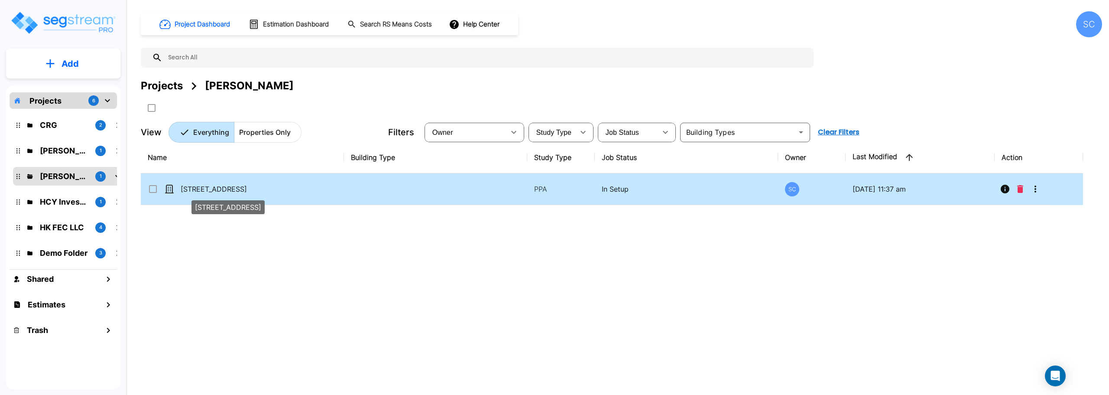
click at [188, 187] on p "[STREET_ADDRESS]" at bounding box center [224, 189] width 87 height 10
checkbox input "true"
click at [188, 187] on p "[STREET_ADDRESS]" at bounding box center [224, 189] width 87 height 10
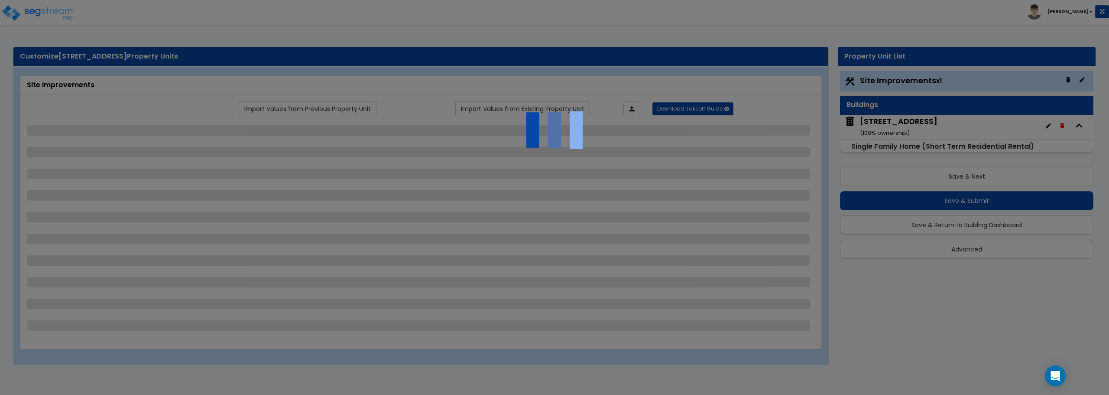
select select "2"
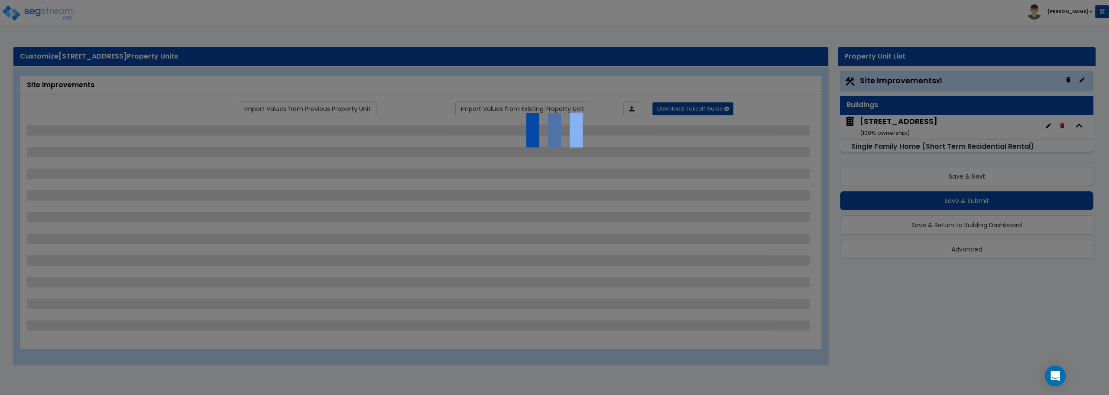
select select "1"
select select "2"
select select "1"
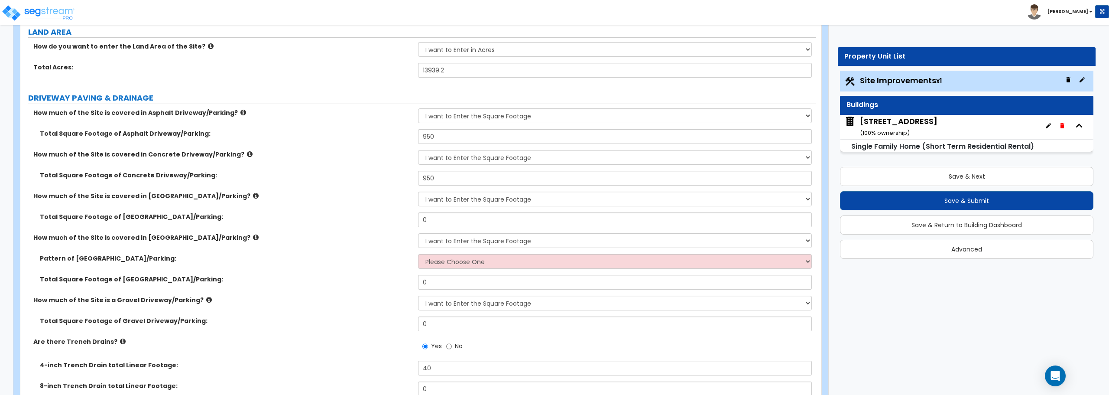
scroll to position [173, 0]
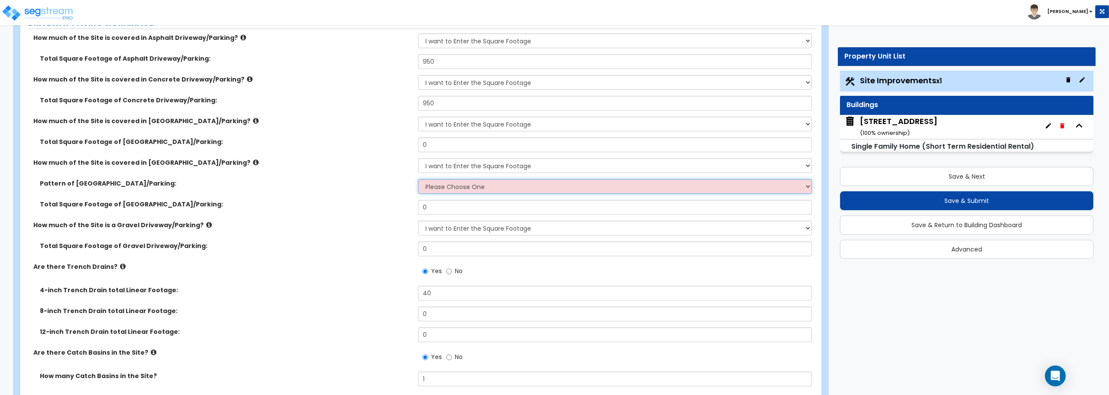
click at [481, 185] on select "Please Choose One Irregular Rectangular" at bounding box center [614, 186] width 393 height 15
click at [384, 168] on div "How much of the Site is covered in [GEOGRAPHIC_DATA]/Parking? None I want to En…" at bounding box center [418, 168] width 796 height 21
click at [481, 162] on select "None I want to Enter an Approximate Percentage I want to Enter the Square Foota…" at bounding box center [614, 165] width 393 height 15
click at [418, 158] on select "None I want to Enter an Approximate Percentage I want to Enter the Square Foota…" at bounding box center [614, 165] width 393 height 15
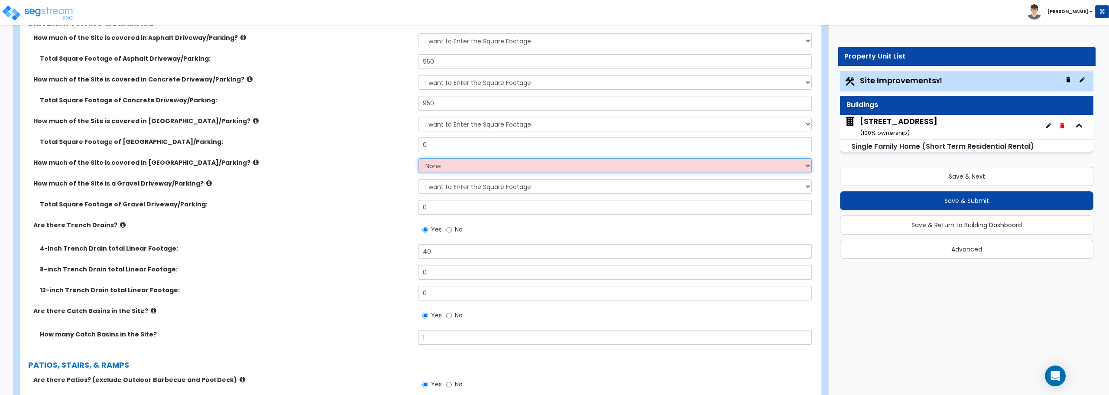
click at [481, 172] on select "None I want to Enter an Approximate Percentage I want to Enter the Square Foota…" at bounding box center [614, 165] width 393 height 15
click at [418, 158] on select "None I want to Enter an Approximate Percentage I want to Enter the Square Foota…" at bounding box center [614, 165] width 393 height 15
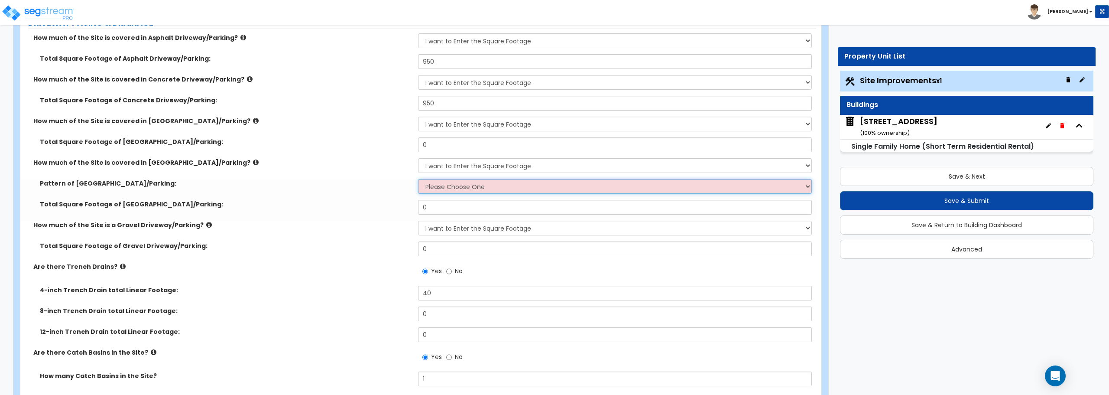
click at [467, 191] on select "Please Choose One Irregular Rectangular" at bounding box center [614, 186] width 393 height 15
click at [373, 207] on label "Total Square Footage of [GEOGRAPHIC_DATA]/Parking:" at bounding box center [226, 204] width 372 height 9
click at [468, 169] on select "None I want to Enter an Approximate Percentage I want to Enter the Square Foota…" at bounding box center [614, 165] width 393 height 15
select select "0"
click at [418, 158] on select "None I want to Enter an Approximate Percentage I want to Enter the Square Foota…" at bounding box center [614, 165] width 393 height 15
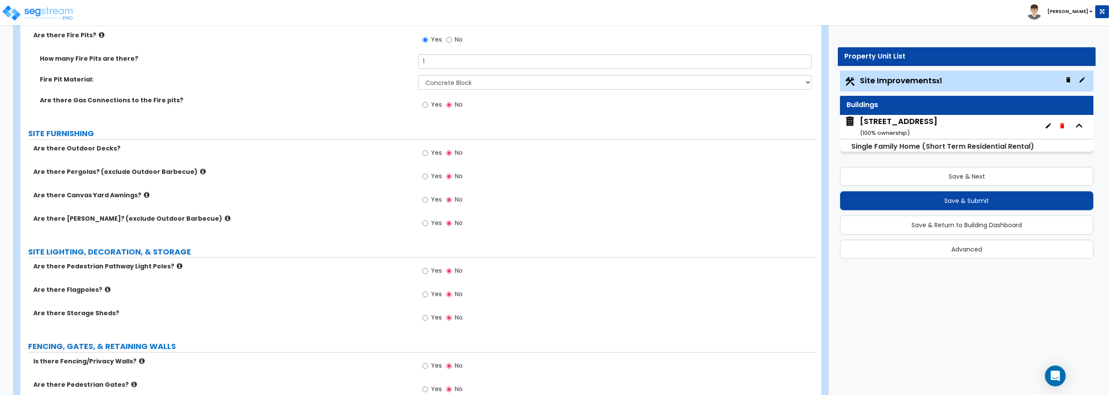
scroll to position [1257, 0]
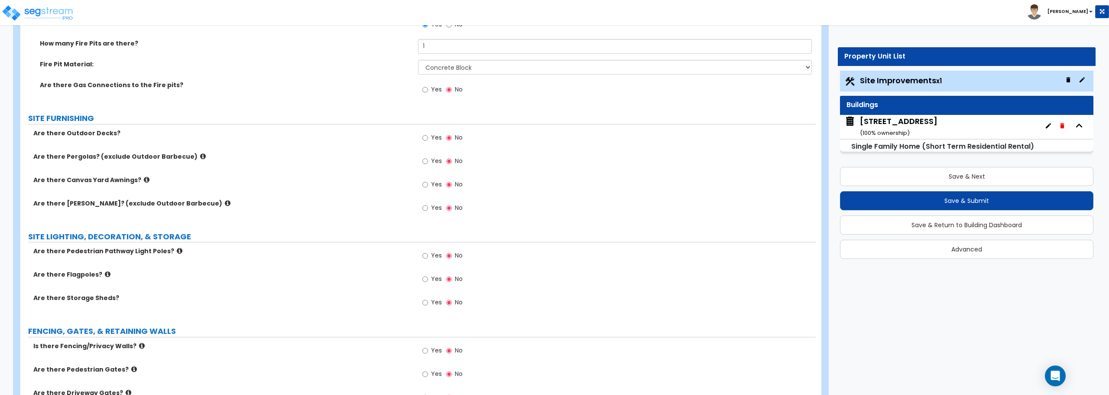
click at [904, 124] on div "[STREET_ADDRESS] ( 100 % ownership)" at bounding box center [899, 127] width 78 height 22
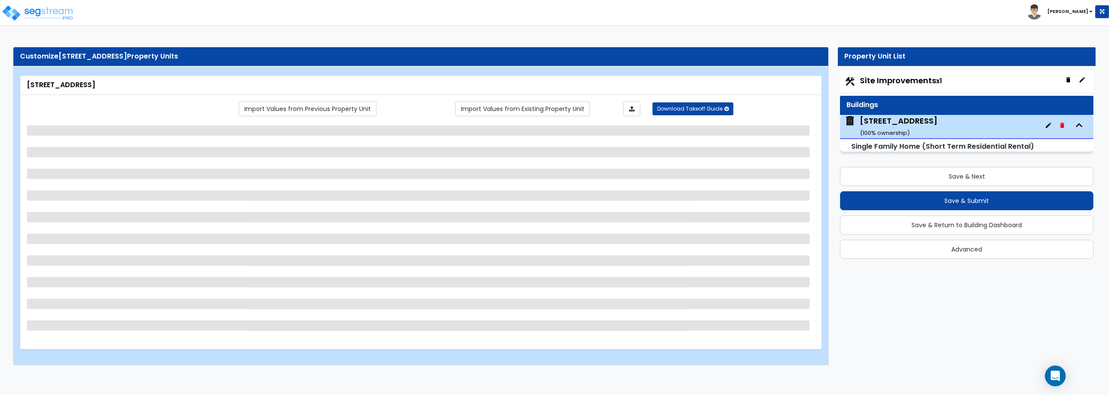
select select "1"
select select "7"
select select "2"
select select "1"
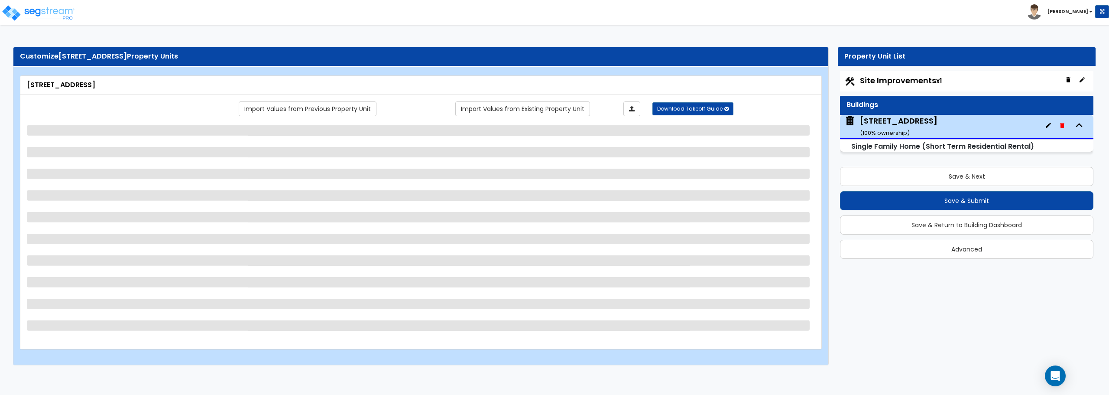
select select "2"
select select "5"
select select "7"
select select "2"
select select "1"
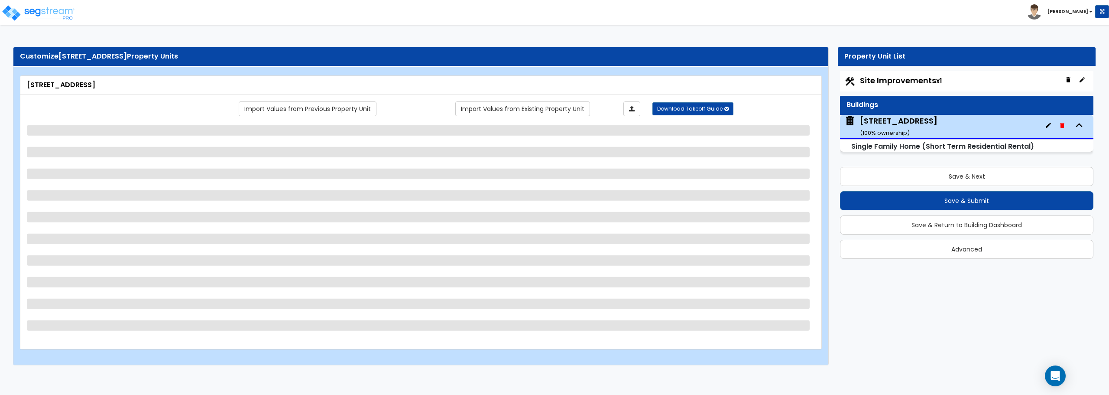
select select "1"
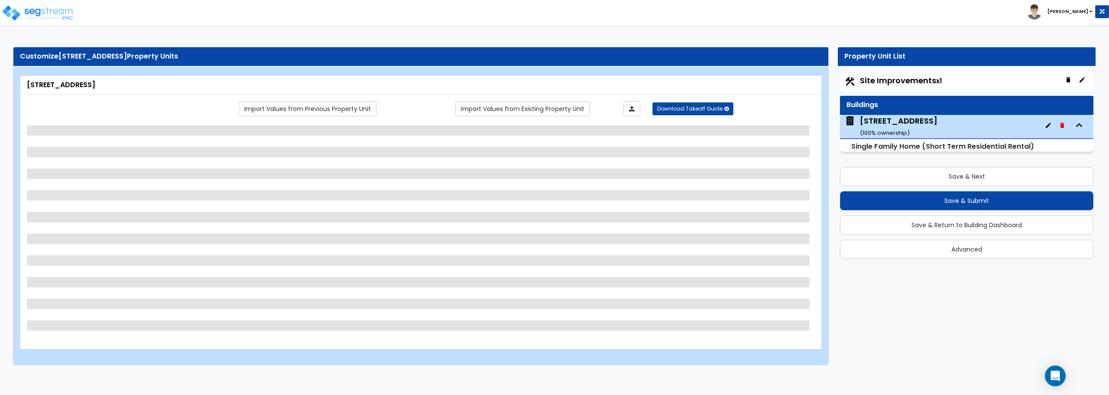
select select "1"
select select "2"
select select "3"
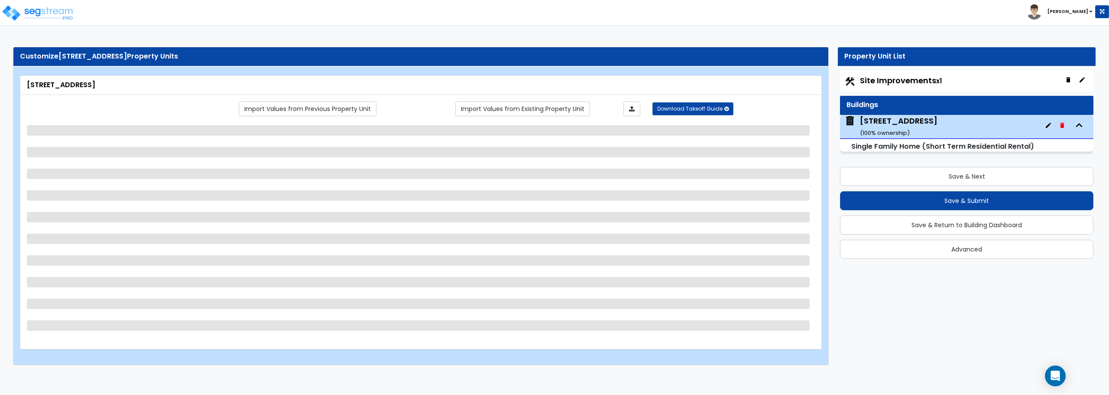
select select "5"
select select "1"
select select "2"
select select "3"
select select "2"
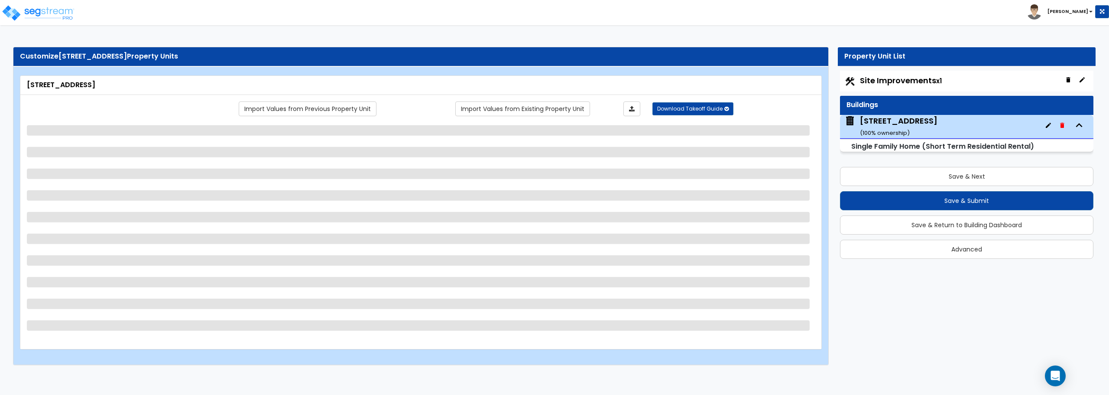
select select "3"
select select "1"
select select "2"
select select "1"
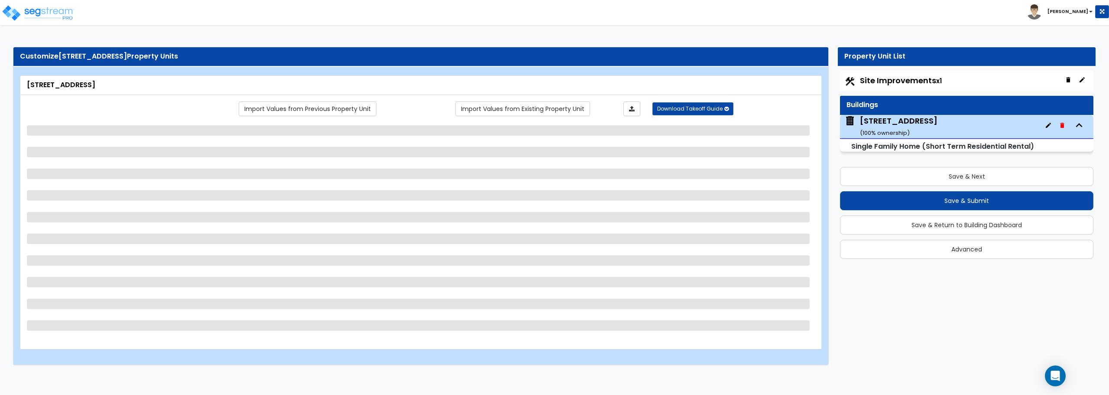
select select "1"
select select "2"
select select "1"
select select "4"
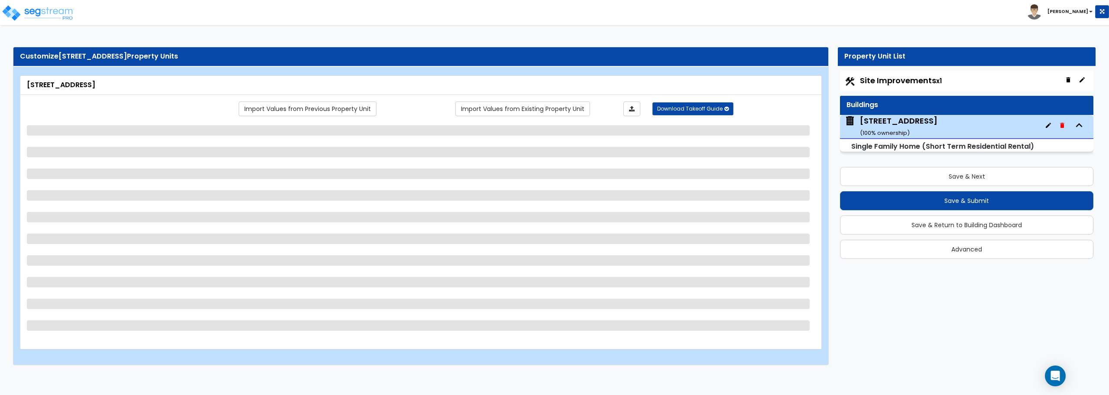
select select "1"
select select "2"
select select "1"
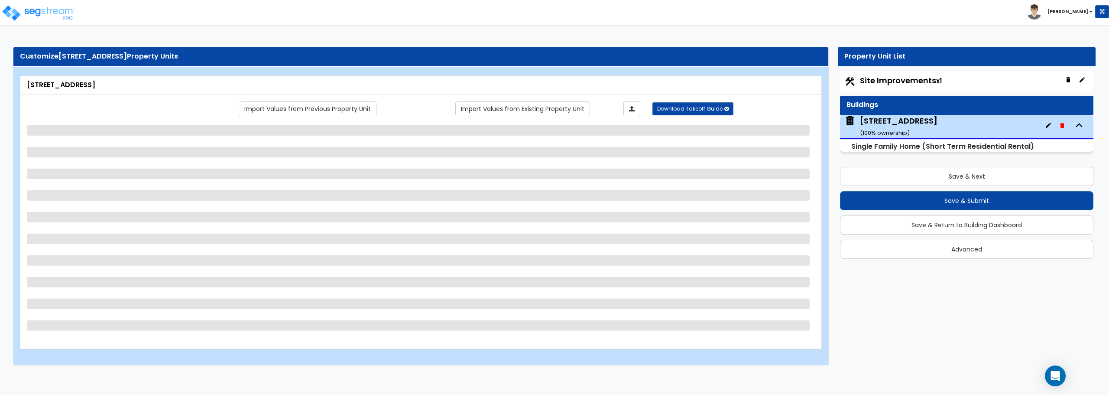
select select "2"
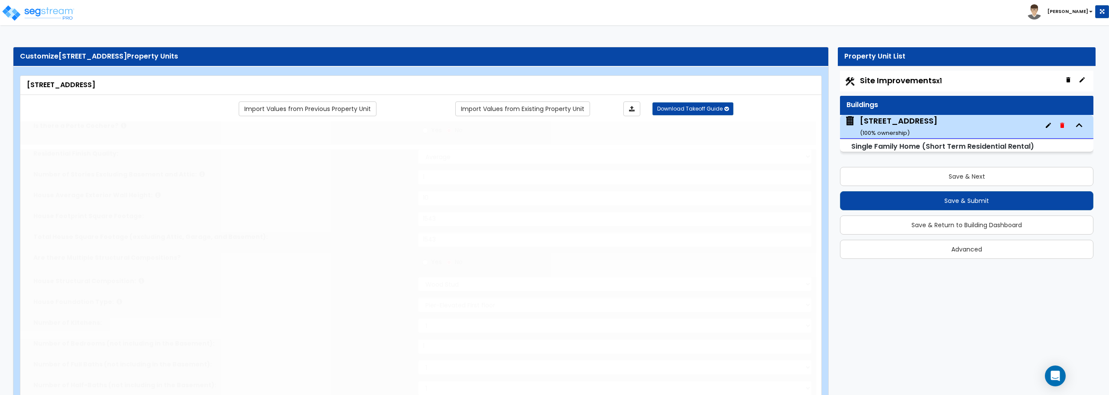
type input "2"
type input "4"
select select "1"
select select "2"
type input "5"
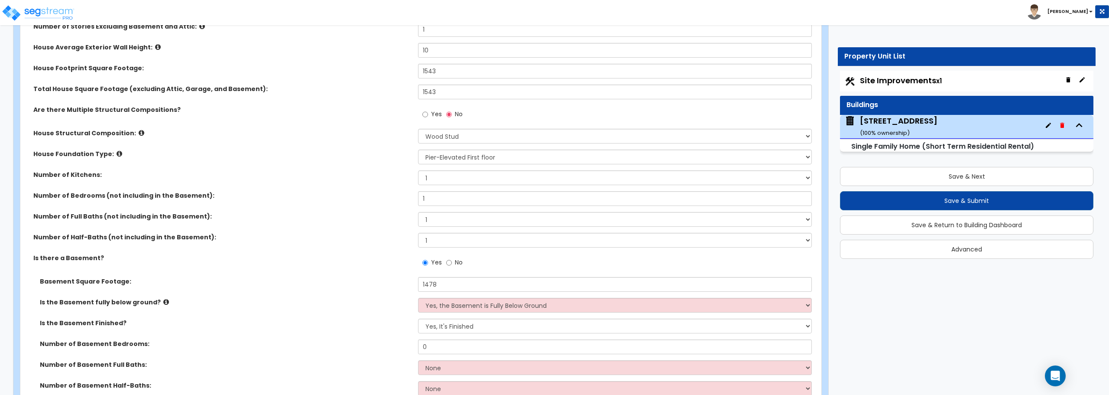
scroll to position [217, 0]
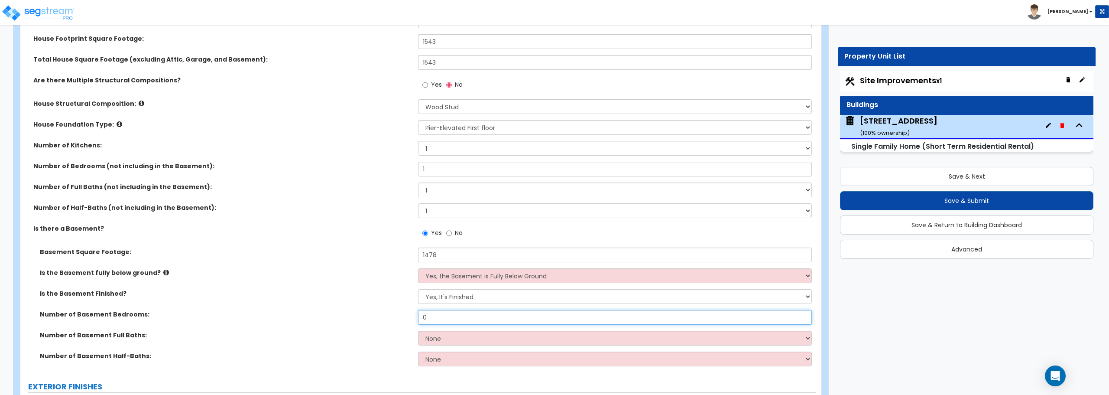
drag, startPoint x: 462, startPoint y: 312, endPoint x: 398, endPoint y: 314, distance: 63.7
click at [398, 314] on div "Number of Basement Bedrooms: 0" at bounding box center [418, 320] width 796 height 21
type input "3"
click at [503, 339] on select "None 1 2 3" at bounding box center [614, 338] width 393 height 15
select select "2"
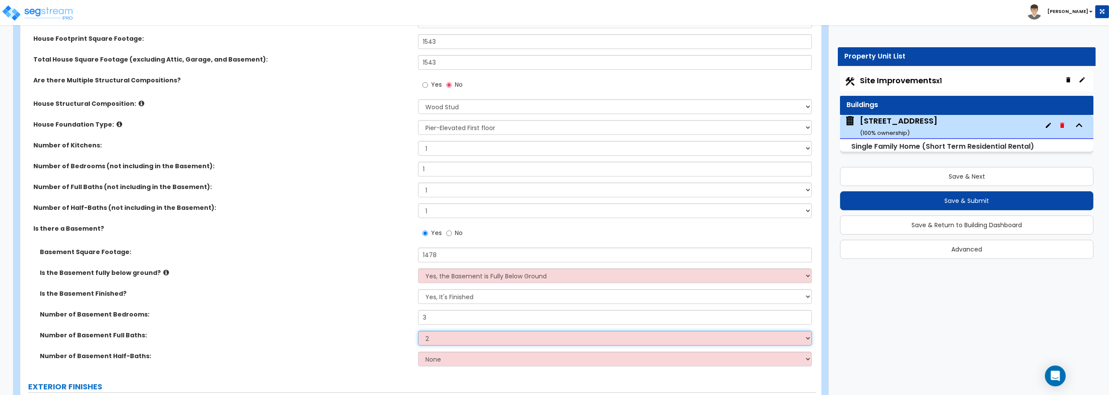
click at [418, 331] on select "None 1 2 3" at bounding box center [614, 338] width 393 height 15
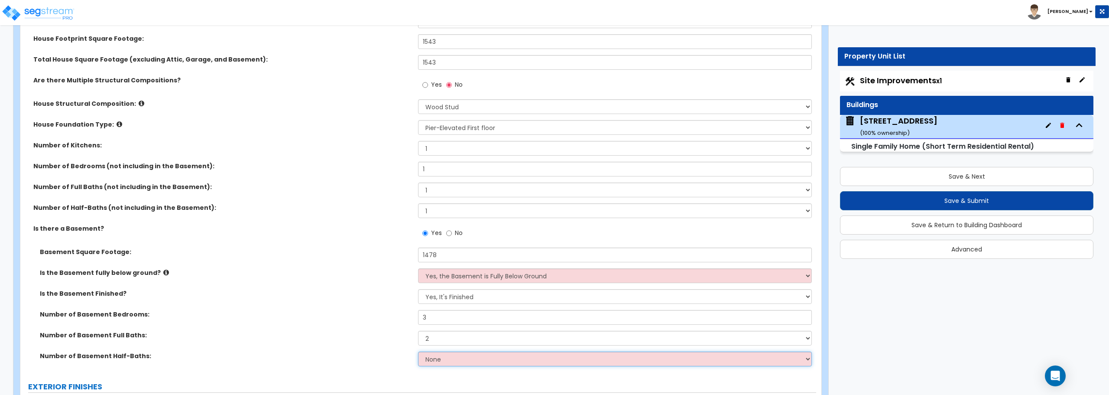
click at [484, 356] on select "None 1 2 3" at bounding box center [614, 358] width 393 height 15
click at [483, 356] on select "None 1 2 3" at bounding box center [614, 358] width 393 height 15
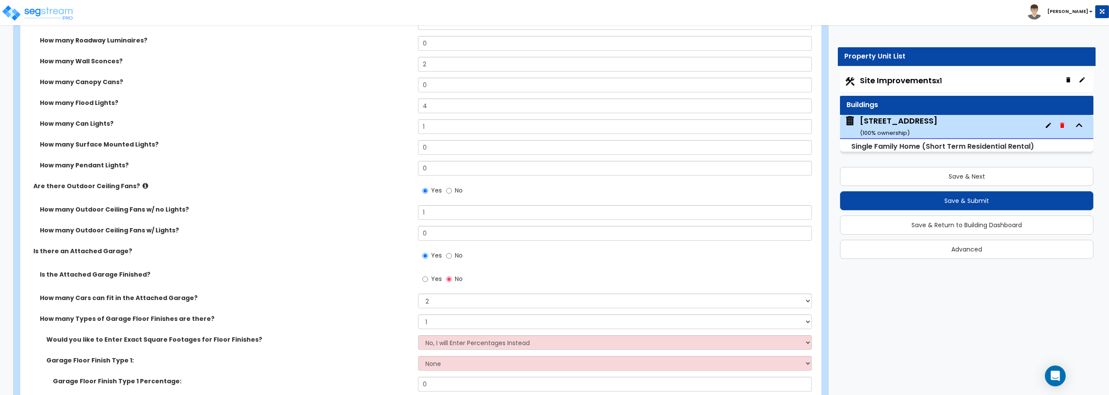
scroll to position [867, 0]
click at [454, 345] on select "No, I will Enter Percentages Instead Yes, I will Enter Exact Square Footages" at bounding box center [614, 341] width 393 height 15
select select "1"
click at [418, 334] on select "No, I will Enter Percentages Instead Yes, I will Enter Exact Square Footages" at bounding box center [614, 341] width 393 height 15
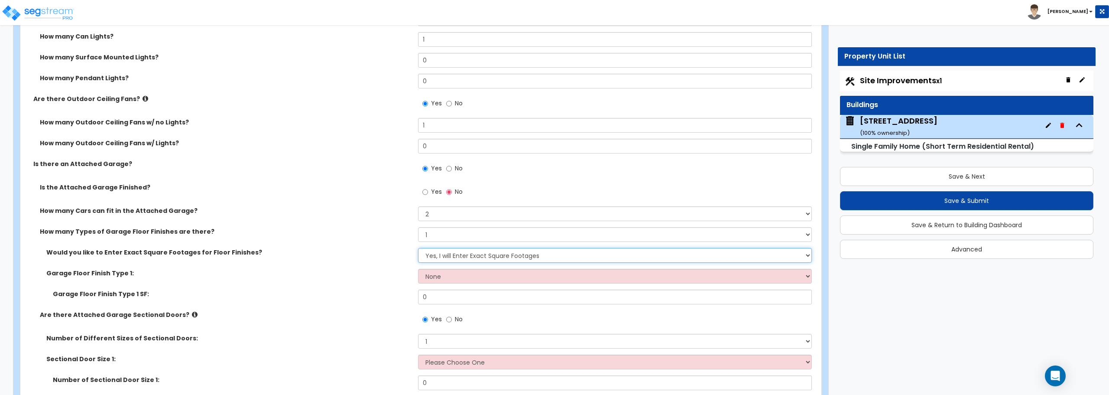
scroll to position [953, 0]
click at [462, 278] on select "None Polished Concrete Flooring Ceramic Tile Flooring Rubber Tile Flooring Epox…" at bounding box center [614, 275] width 393 height 15
select select "1"
click at [418, 268] on select "None Polished Concrete Flooring Ceramic Tile Flooring Rubber Tile Flooring Epox…" at bounding box center [614, 275] width 393 height 15
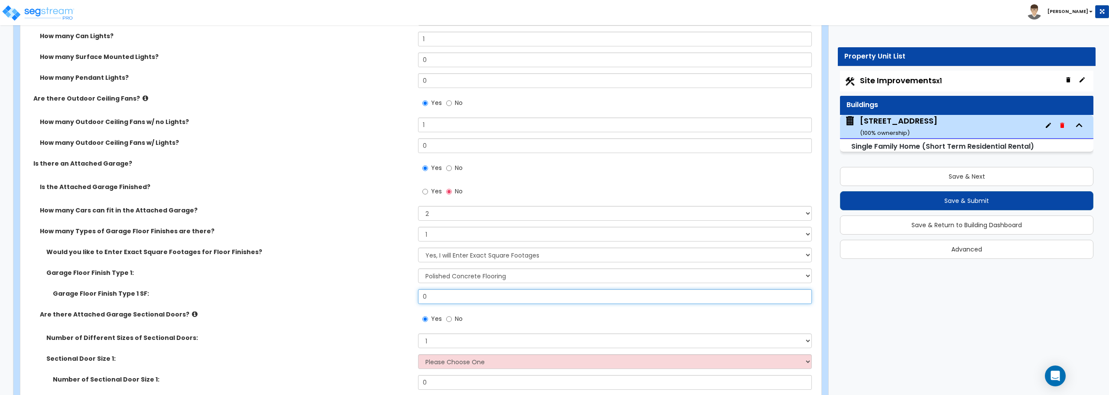
click at [459, 296] on input "0" at bounding box center [614, 296] width 393 height 15
drag, startPoint x: 459, startPoint y: 296, endPoint x: 400, endPoint y: 298, distance: 58.5
click at [400, 298] on div "Garage Floor Finish Type 1 SF: 0" at bounding box center [418, 299] width 796 height 21
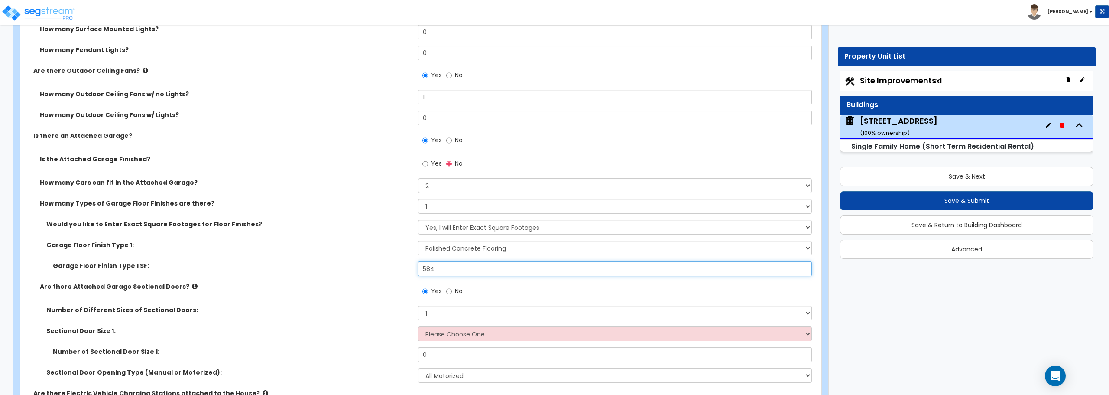
scroll to position [997, 0]
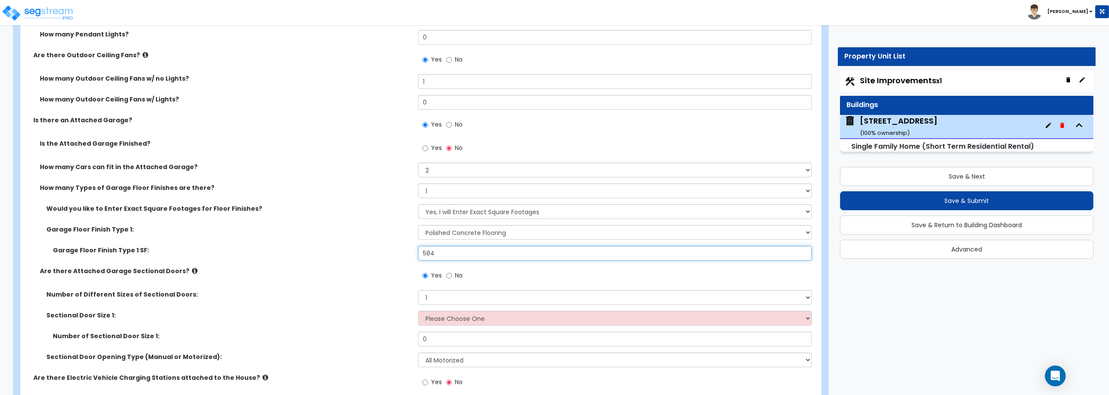
type input "584"
click at [439, 318] on select "Please Choose One 9' x 7' 16' x 7'" at bounding box center [614, 318] width 393 height 15
select select "2"
click at [418, 311] on select "Please Choose One 9' x 7' 16' x 7'" at bounding box center [614, 318] width 393 height 15
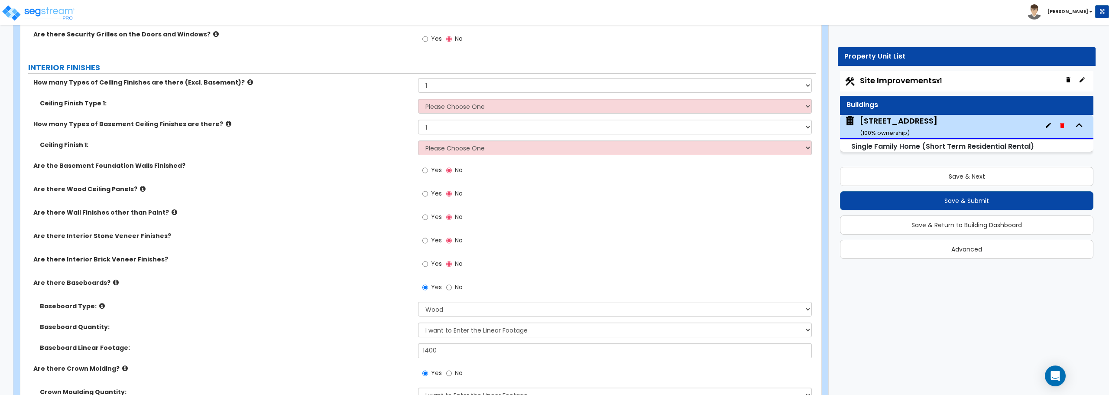
scroll to position [2037, 0]
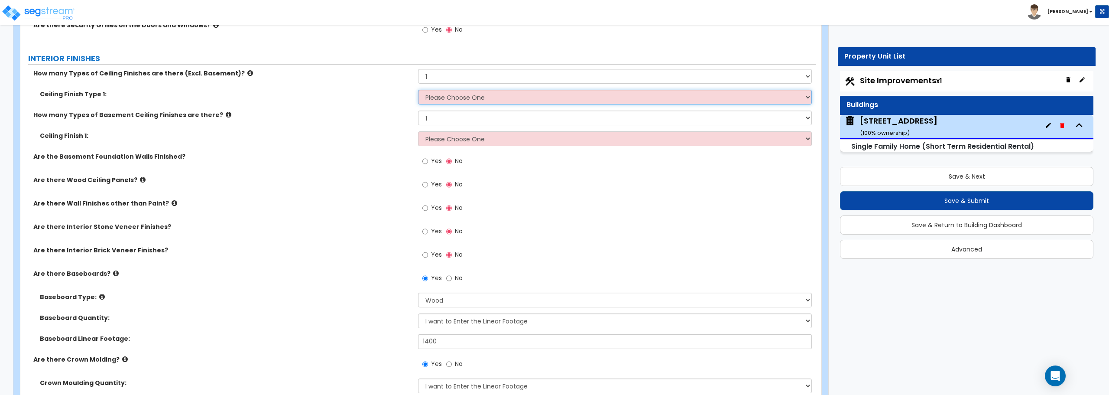
click at [476, 96] on select "Please Choose One Drop Ceiling Drywall Ceiling Open Ceiling" at bounding box center [614, 97] width 393 height 15
select select "2"
click at [418, 90] on select "Please Choose One Drop Ceiling Drywall Ceiling Open Ceiling" at bounding box center [614, 97] width 393 height 15
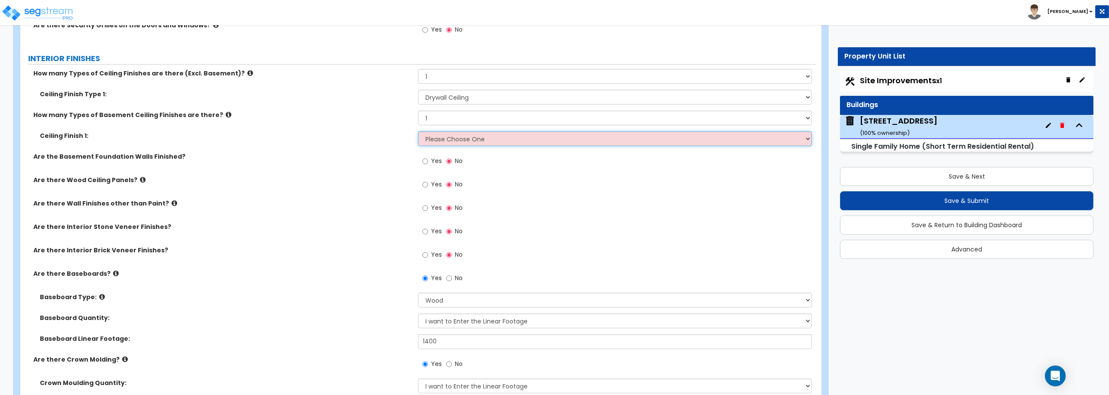
click at [476, 139] on select "Please Choose One Drop Ceiling Open Ceiling Drywall Ceiling" at bounding box center [614, 138] width 393 height 15
select select "3"
click at [418, 131] on select "Please Choose One Drop Ceiling Open Ceiling Drywall Ceiling" at bounding box center [614, 138] width 393 height 15
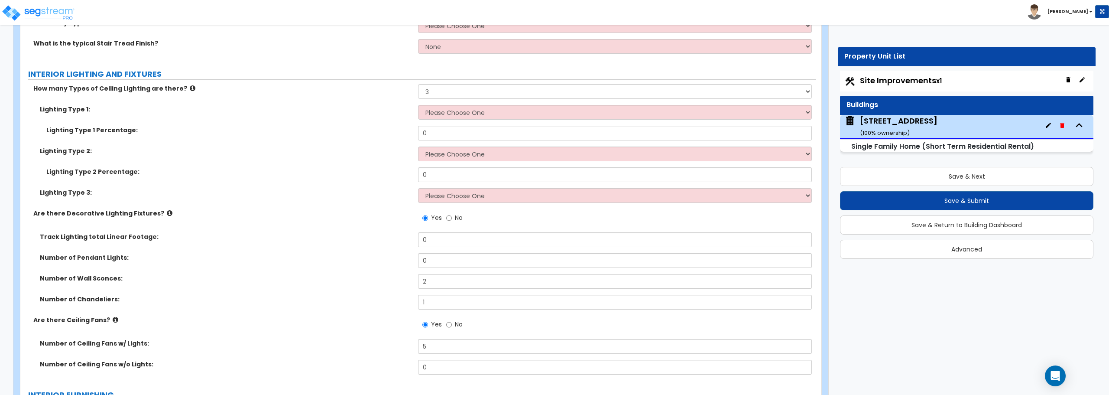
scroll to position [2643, 0]
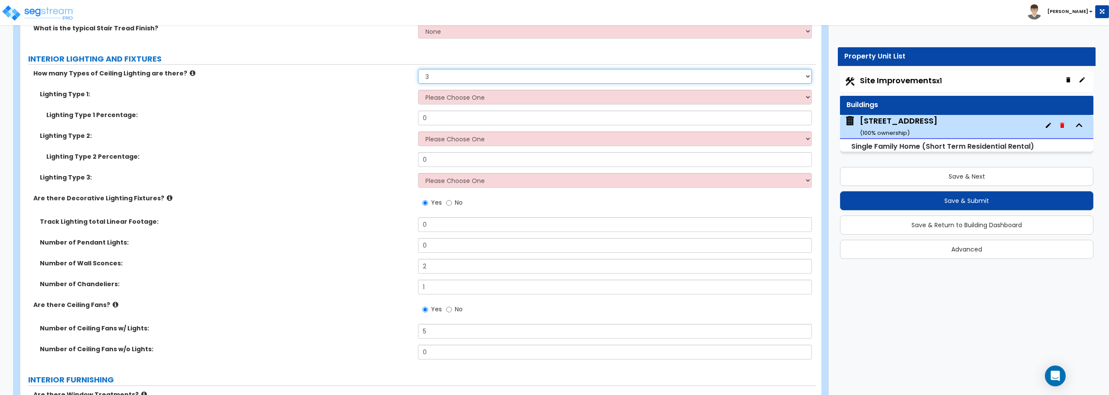
drag, startPoint x: 444, startPoint y: 76, endPoint x: 407, endPoint y: 76, distance: 36.8
click at [407, 76] on div "How many Types of Ceiling Lighting are there? Please Choose One 1 2 3" at bounding box center [418, 79] width 796 height 21
select select "1"
click at [418, 69] on select "Please Choose One 1 2 3" at bounding box center [614, 76] width 393 height 15
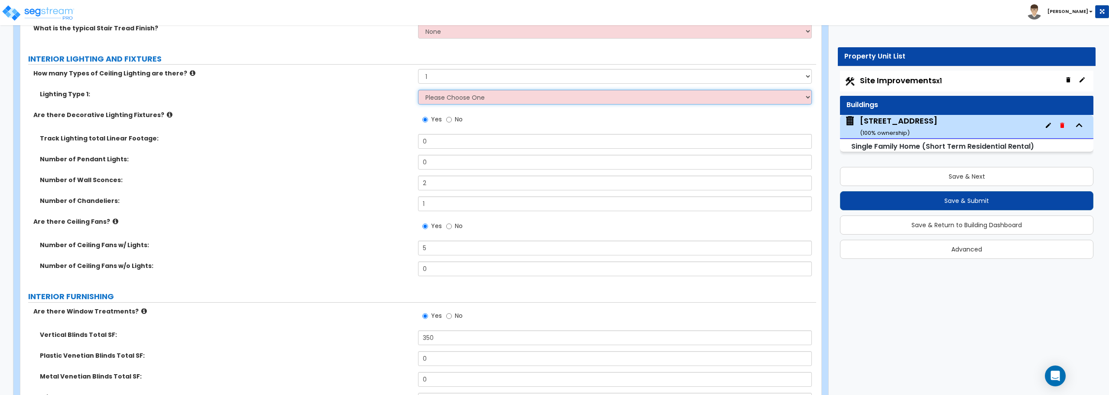
click at [446, 98] on select "Please Choose One LED Surface-Mounted LED Recessed Fluorescent Surface-Mounted …" at bounding box center [614, 97] width 393 height 15
select select "1"
click at [418, 90] on select "Please Choose One LED Surface-Mounted LED Recessed Fluorescent Surface-Mounted …" at bounding box center [614, 97] width 393 height 15
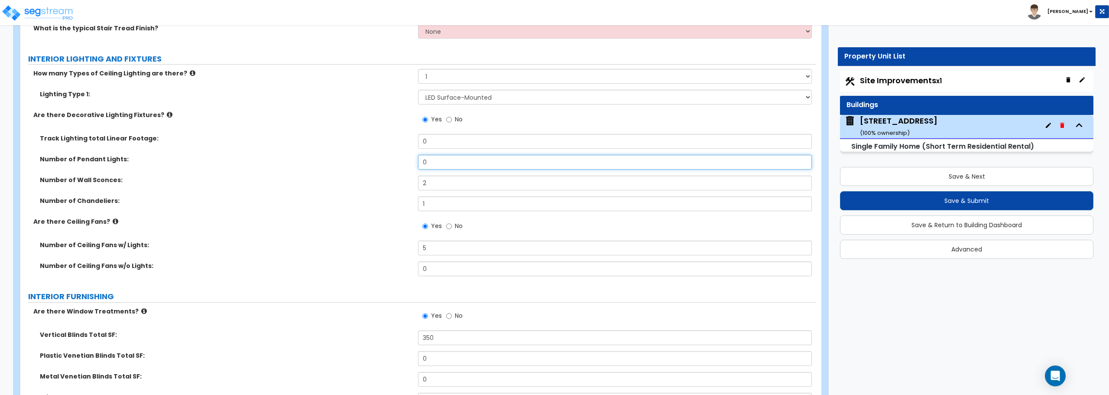
drag, startPoint x: 441, startPoint y: 164, endPoint x: 418, endPoint y: 162, distance: 23.0
click at [418, 162] on div "Number of Pendant Lights: 0" at bounding box center [418, 165] width 796 height 21
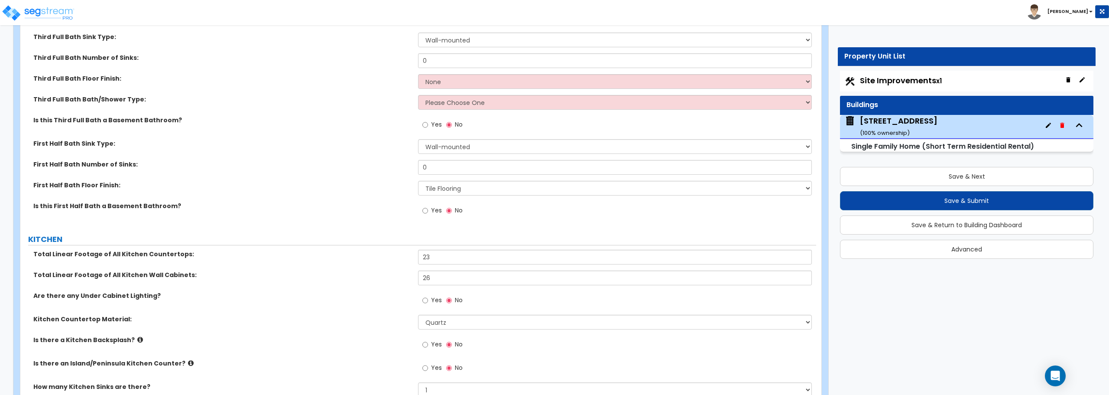
scroll to position [3857, 0]
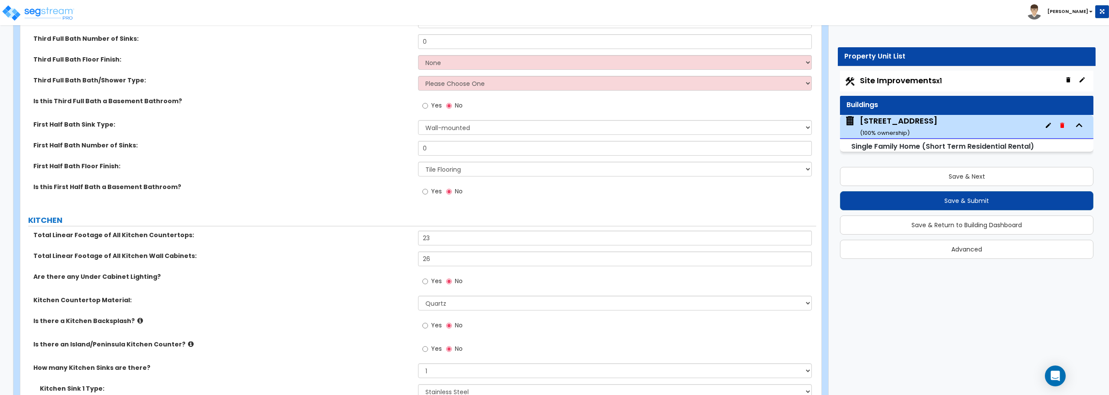
type input "2"
click at [440, 64] on select "None Tile Flooring Hardwood Flooring Resilient Laminate Flooring VCT Flooring S…" at bounding box center [614, 62] width 393 height 15
click at [360, 81] on label "Third Full Bath Bath/Shower Type:" at bounding box center [222, 80] width 378 height 9
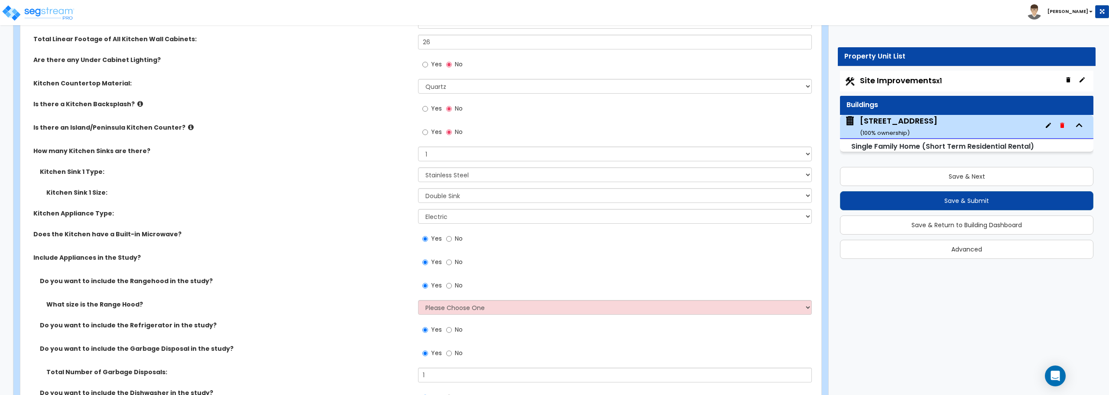
scroll to position [4030, 0]
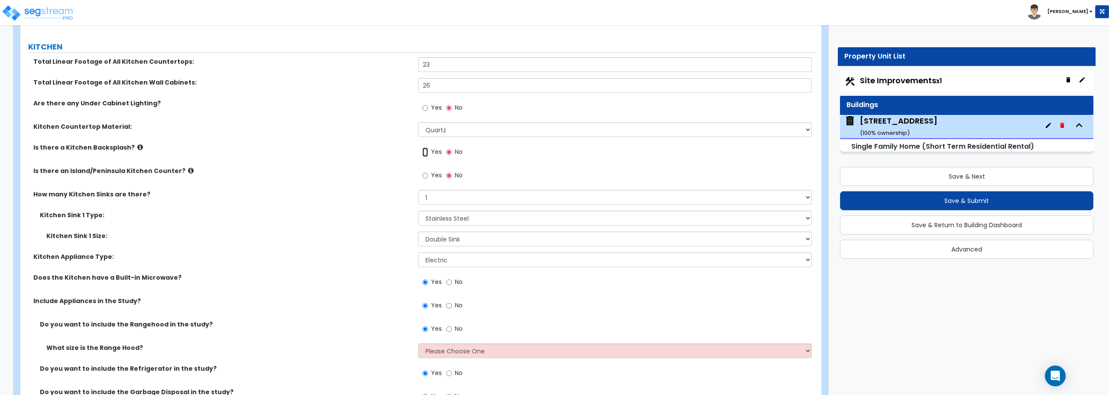
click at [426, 153] on input "Yes" at bounding box center [426, 152] width 6 height 10
radio input "true"
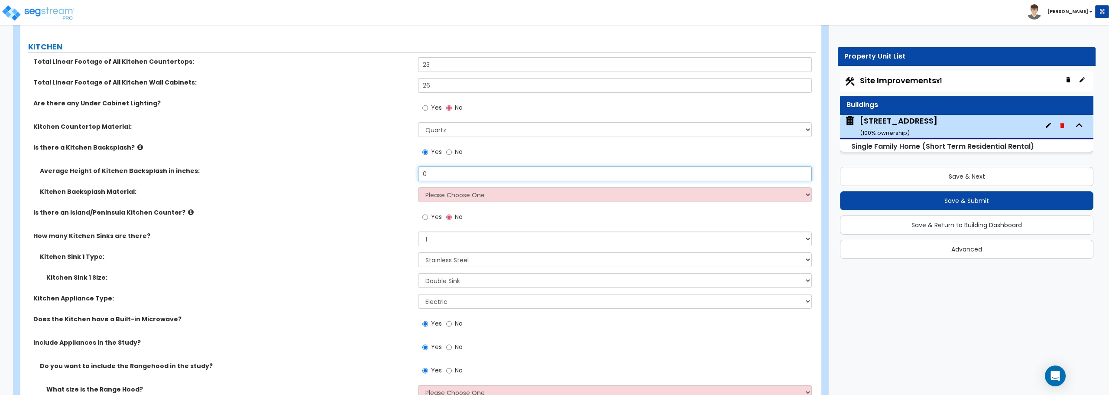
drag, startPoint x: 435, startPoint y: 173, endPoint x: 397, endPoint y: 174, distance: 37.7
click at [397, 174] on div "Average Height of Kitchen Backsplash in inches: 0" at bounding box center [418, 176] width 796 height 21
type input "18"
click at [468, 196] on select "Please Choose One Plastic Laminate Solid Surface Stone Quartz Tile Stainless St…" at bounding box center [614, 194] width 393 height 15
select select "6"
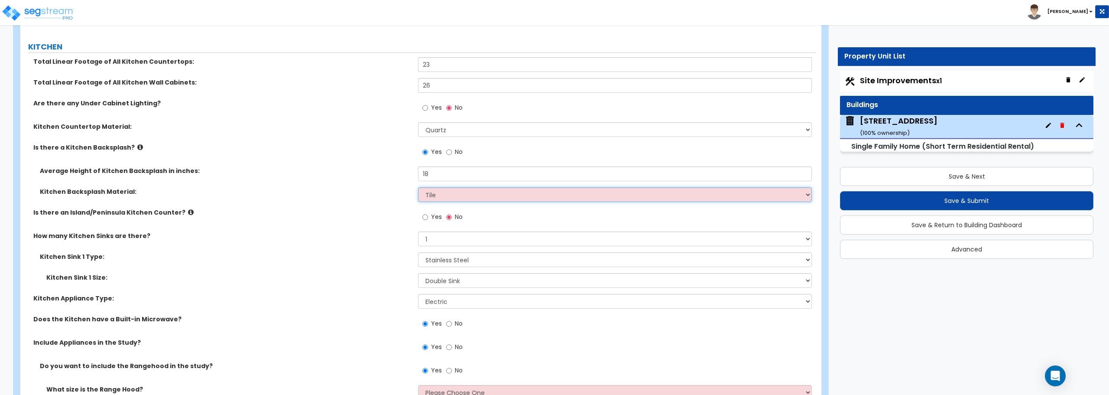
click at [418, 187] on select "Please Choose One Plastic Laminate Solid Surface Stone Quartz Tile Stainless St…" at bounding box center [614, 194] width 393 height 15
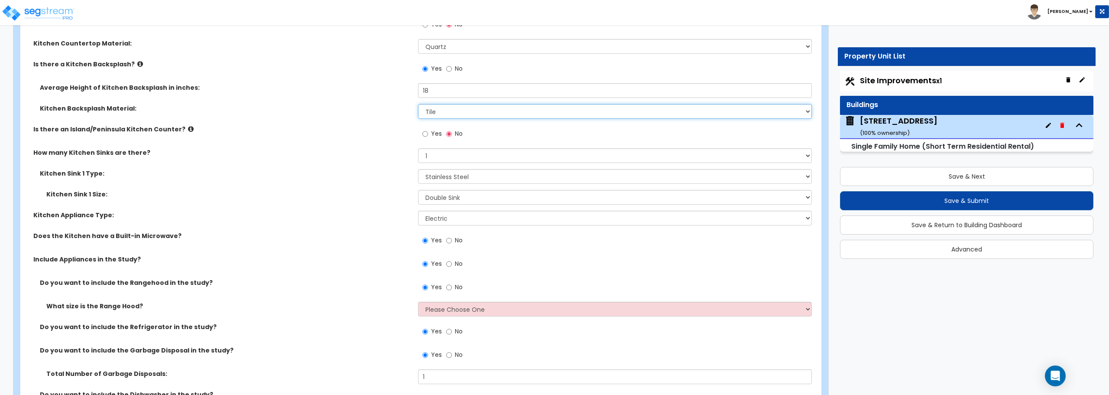
scroll to position [4117, 0]
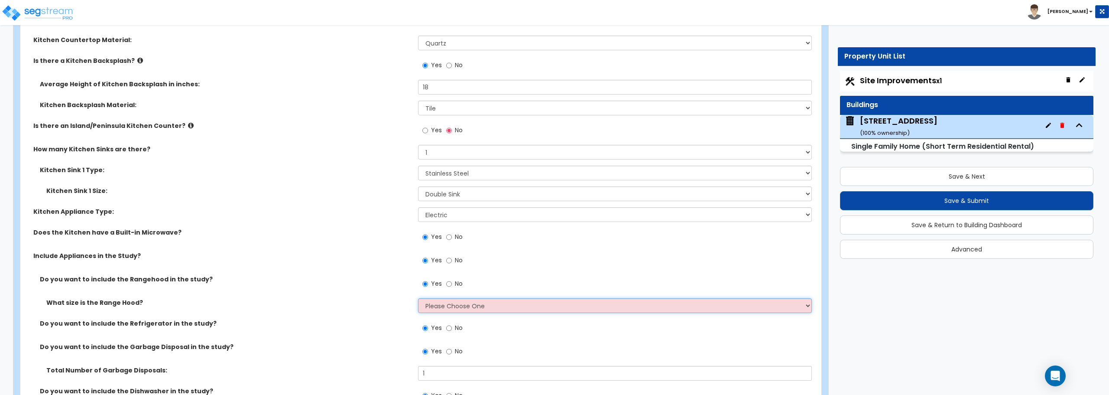
click at [451, 313] on select "Please Choose One Normal - 30" Wide - 42"" at bounding box center [614, 305] width 393 height 15
select select "1"
click at [418, 298] on select "Please Choose One Normal - 30" Wide - 42"" at bounding box center [614, 305] width 393 height 15
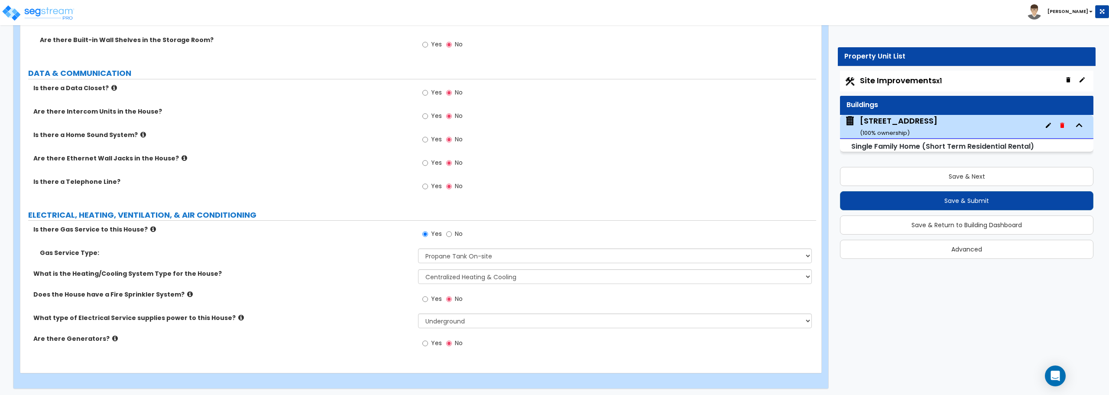
scroll to position [4768, 0]
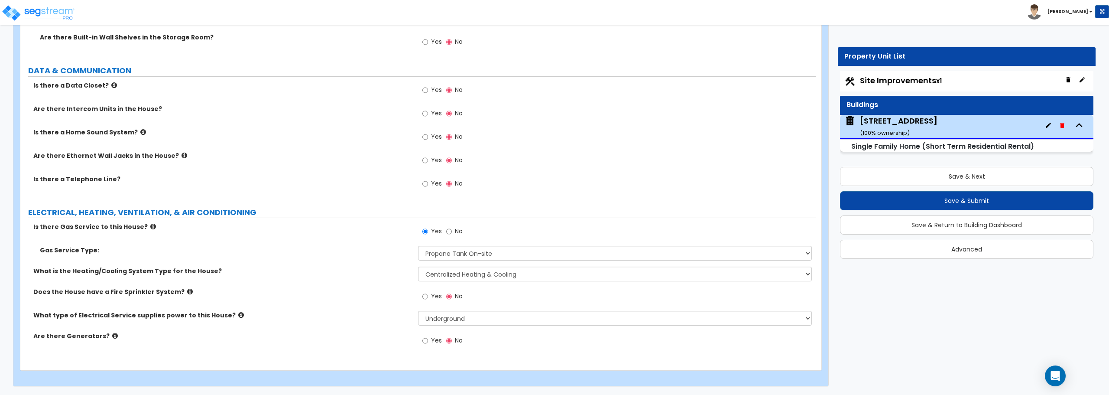
click at [933, 81] on span "Site Improvements x1" at bounding box center [901, 80] width 82 height 11
select select "2"
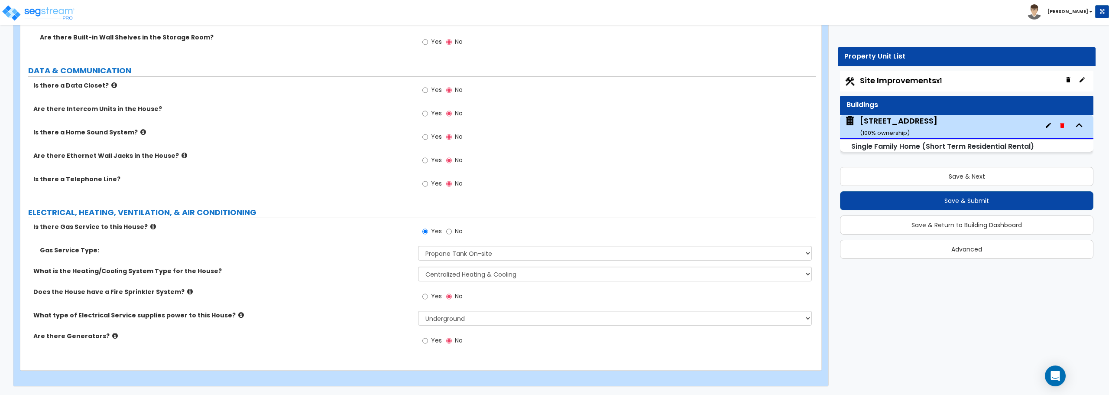
select select "1"
select select "2"
select select "1"
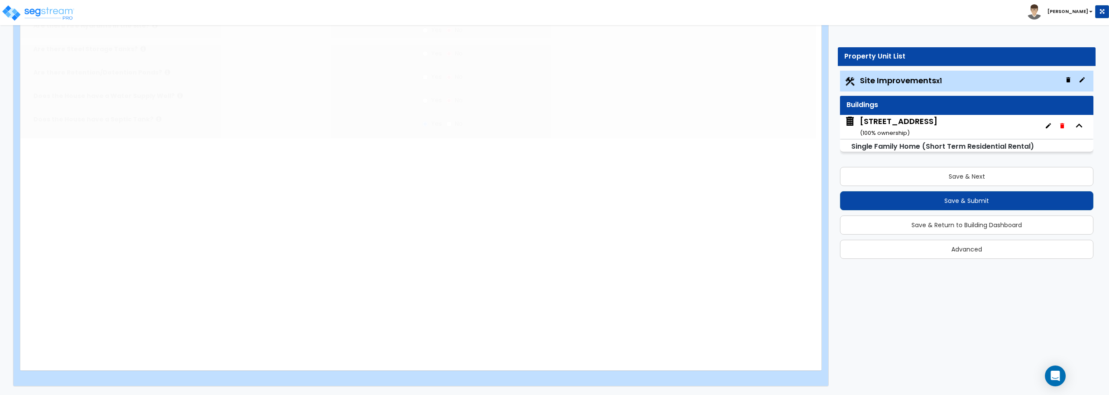
radio input "true"
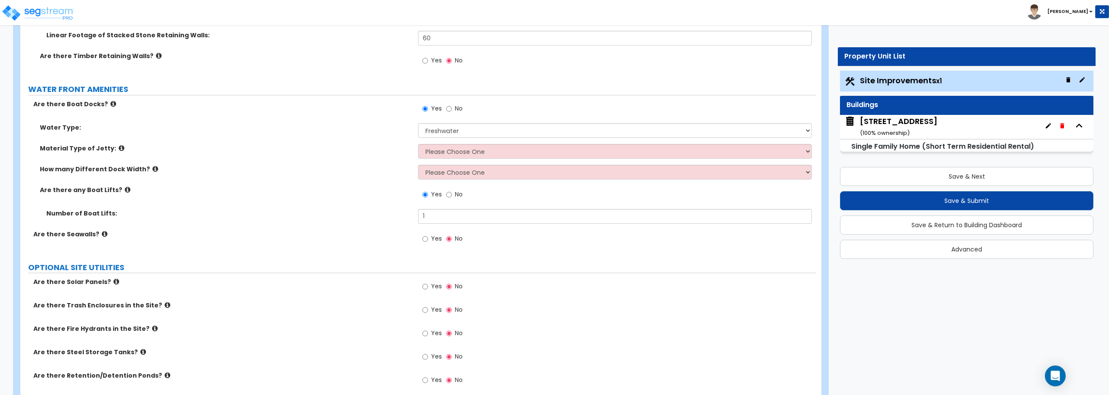
scroll to position [1752, 0]
click at [470, 153] on select "Please Choose One Galvanized Steel Frame and Wood Deck Treated Wood Frame and W…" at bounding box center [614, 151] width 393 height 15
click at [397, 179] on div "How many Different Dock Width? Please Choose One 1 2 3" at bounding box center [418, 175] width 796 height 21
drag, startPoint x: 423, startPoint y: 214, endPoint x: 398, endPoint y: 209, distance: 25.2
click at [398, 209] on div "Number of Boat Lifts: 1" at bounding box center [418, 219] width 796 height 21
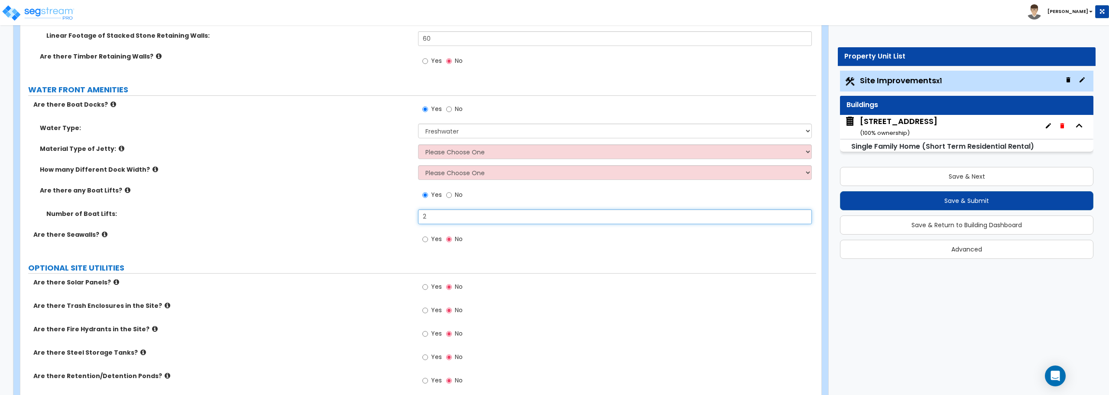
type input "2"
click at [447, 177] on select "Please Choose One 1 2 3" at bounding box center [614, 172] width 393 height 15
click at [360, 234] on label "Are there Seawalls?" at bounding box center [222, 234] width 378 height 9
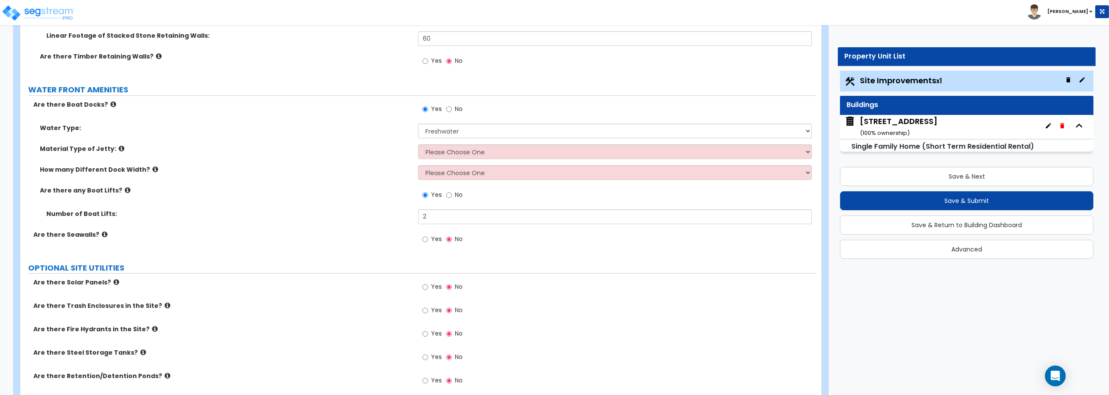
click at [417, 174] on div "How many Different Dock Width? Please Choose One 1 2 3" at bounding box center [418, 175] width 796 height 21
click at [427, 173] on select "Please Choose One 1 2 3" at bounding box center [614, 172] width 393 height 15
select select "1"
click at [418, 165] on select "Please Choose One 1 2 3" at bounding box center [614, 172] width 393 height 15
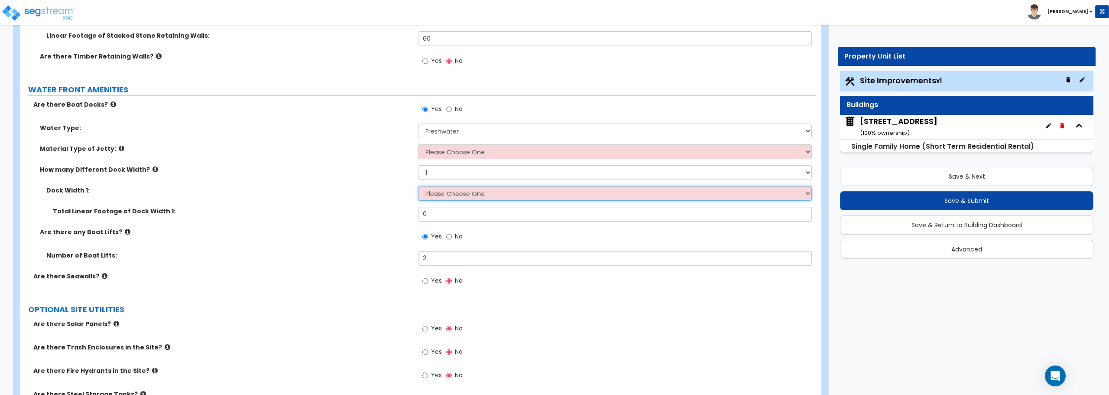
click at [460, 195] on select "Please Choose One 5 feet 6 feet 8 feet" at bounding box center [614, 193] width 393 height 15
select select "2"
click at [418, 186] on select "Please Choose One 5 feet 6 feet 8 feet" at bounding box center [614, 193] width 393 height 15
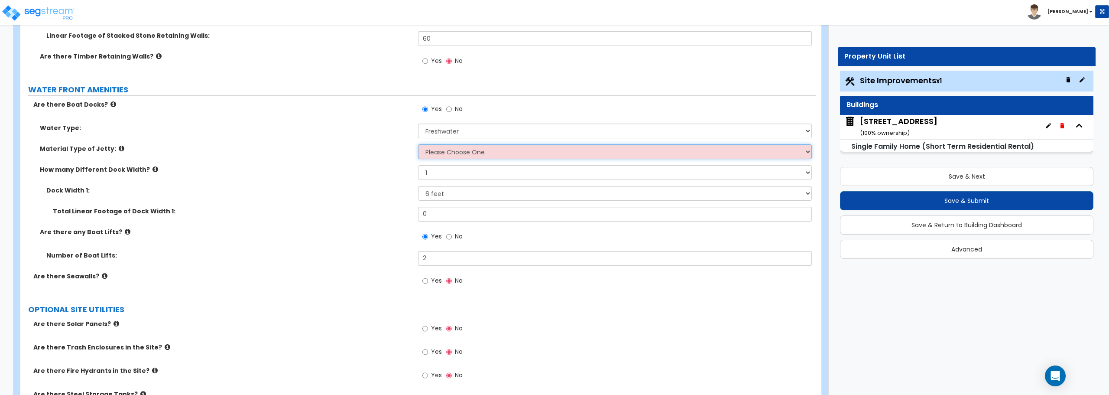
click at [462, 152] on select "Please Choose One Galvanized Steel Frame and Wood Deck Treated Wood Frame and W…" at bounding box center [614, 151] width 393 height 15
select select "1"
click at [418, 144] on select "Please Choose One Galvanized Steel Frame and Wood Deck Treated Wood Frame and W…" at bounding box center [614, 151] width 393 height 15
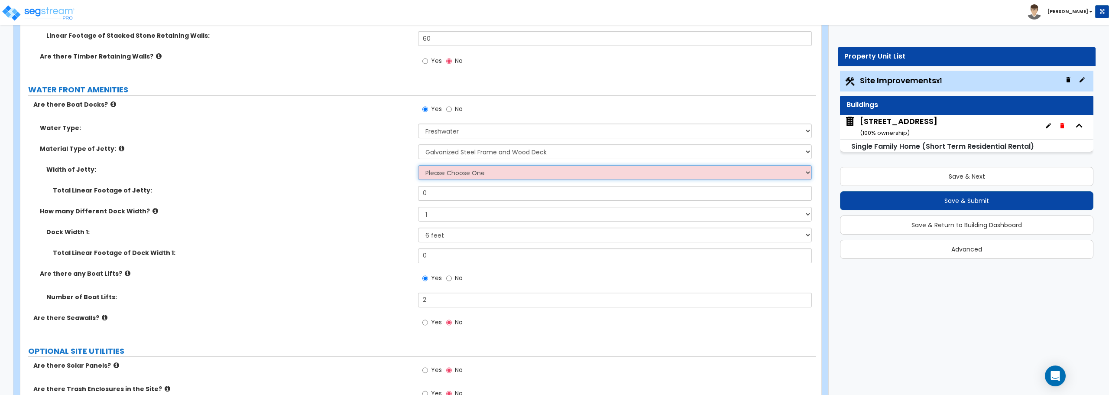
click at [462, 175] on select "Please Choose One 3 feet 4 feet 8 feet" at bounding box center [614, 172] width 393 height 15
select select "2"
click at [418, 165] on select "Please Choose One 3 feet 4 feet 8 feet" at bounding box center [614, 172] width 393 height 15
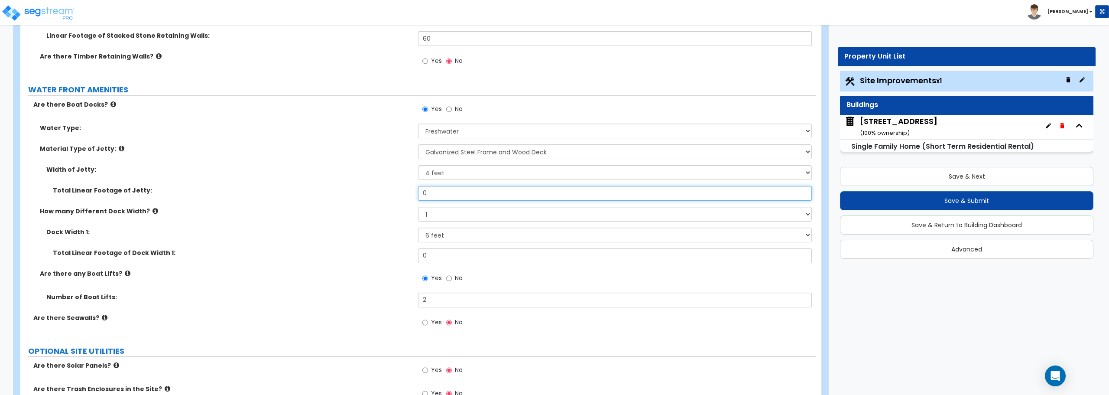
click at [459, 191] on input "0" at bounding box center [614, 193] width 393 height 15
click at [463, 174] on select "Please Choose One 3 feet 4 feet 8 feet" at bounding box center [614, 172] width 393 height 15
click at [418, 165] on select "Please Choose One 3 feet 4 feet 8 feet" at bounding box center [614, 172] width 393 height 15
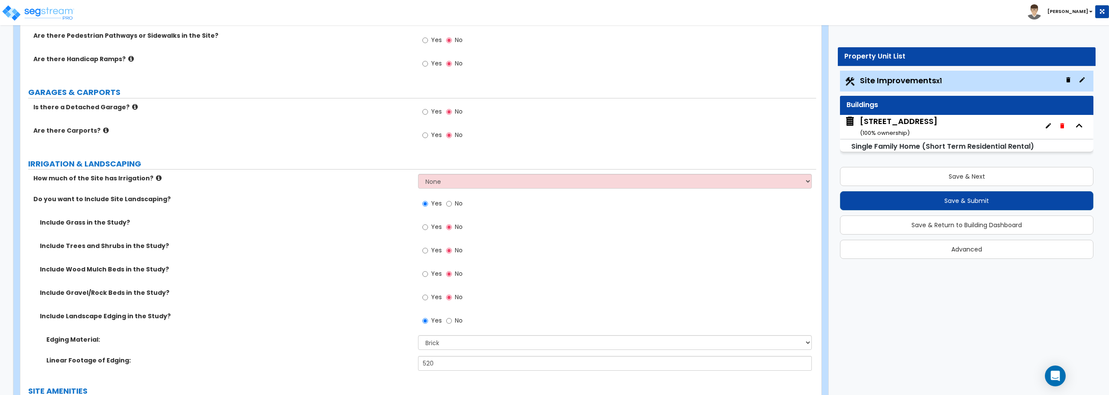
scroll to position [838, 0]
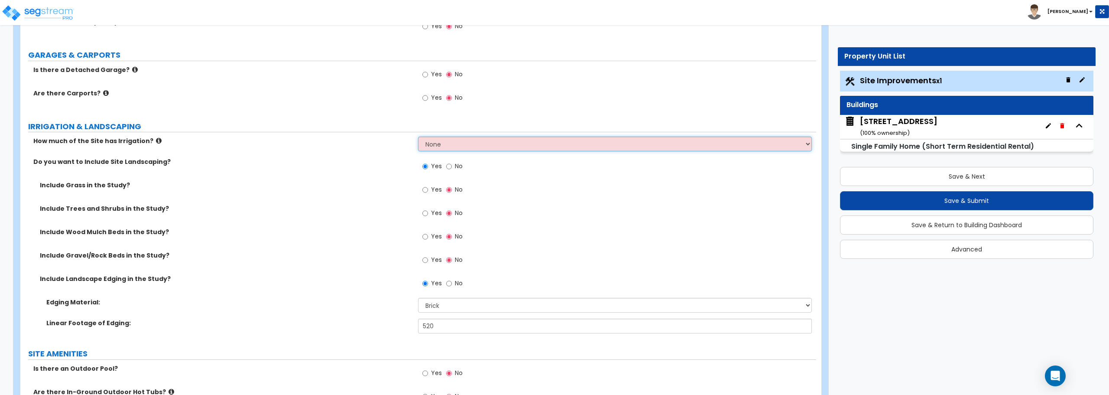
click at [465, 144] on select "None I want to Enter an Approximate Percentage I want to Enter the Square Foota…" at bounding box center [614, 144] width 393 height 15
